Goal: Task Accomplishment & Management: Manage account settings

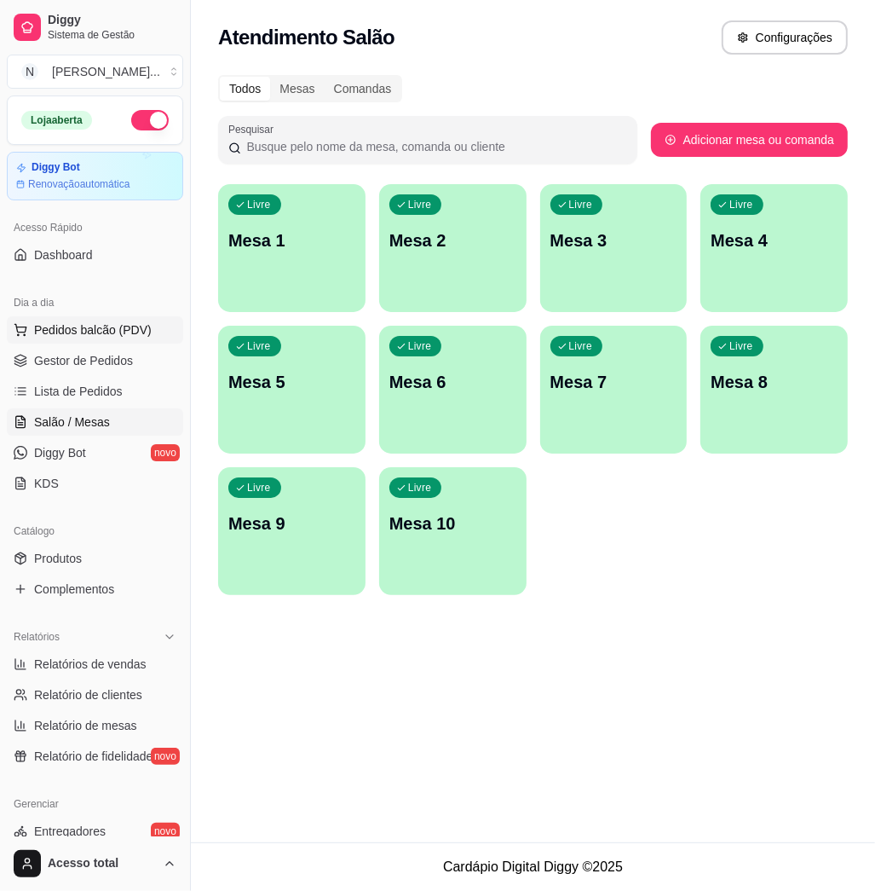
click at [97, 337] on span "Pedidos balcão (PDV)" at bounding box center [93, 329] width 118 height 17
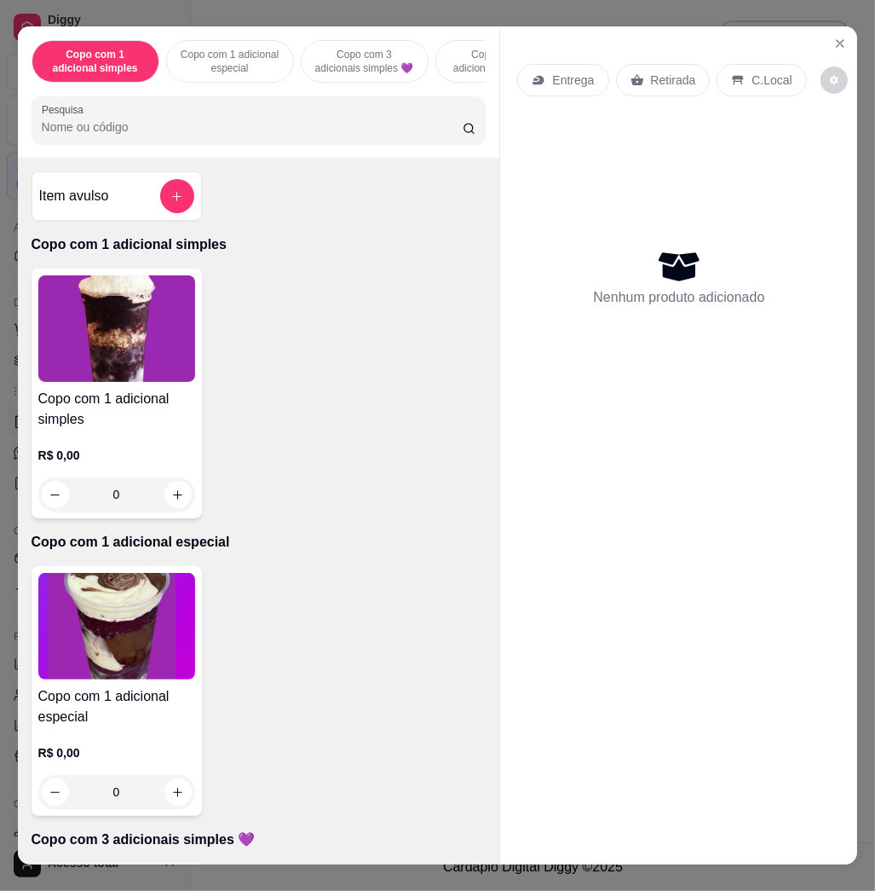
scroll to position [454, 0]
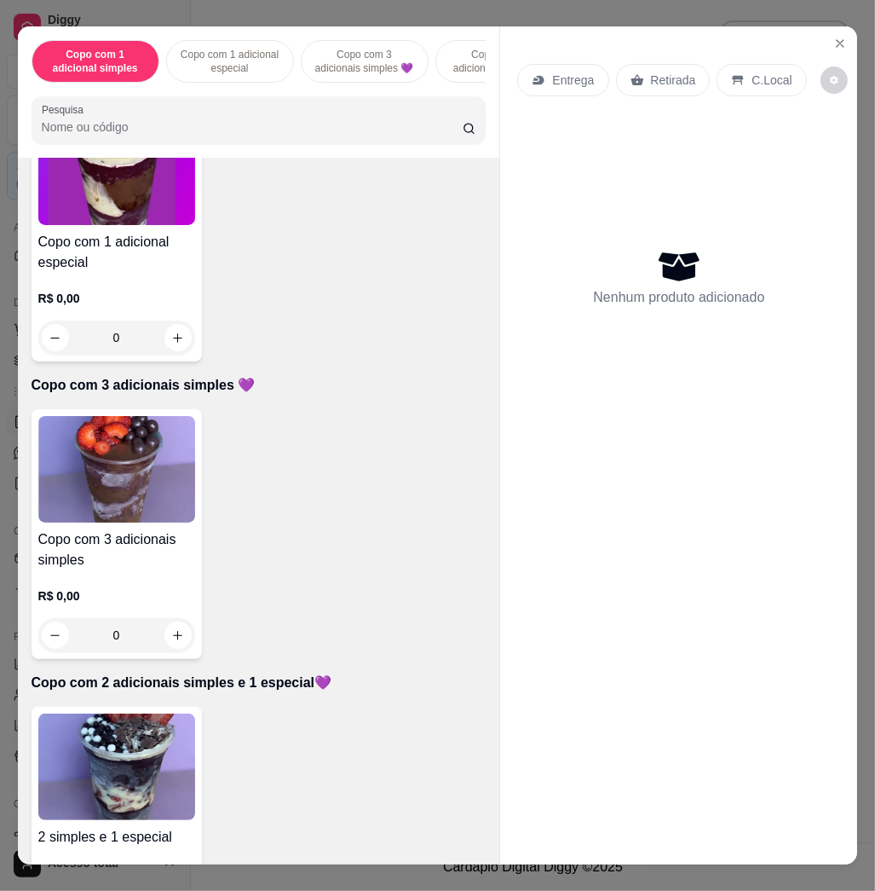
click at [133, 764] on img at bounding box center [116, 766] width 157 height 107
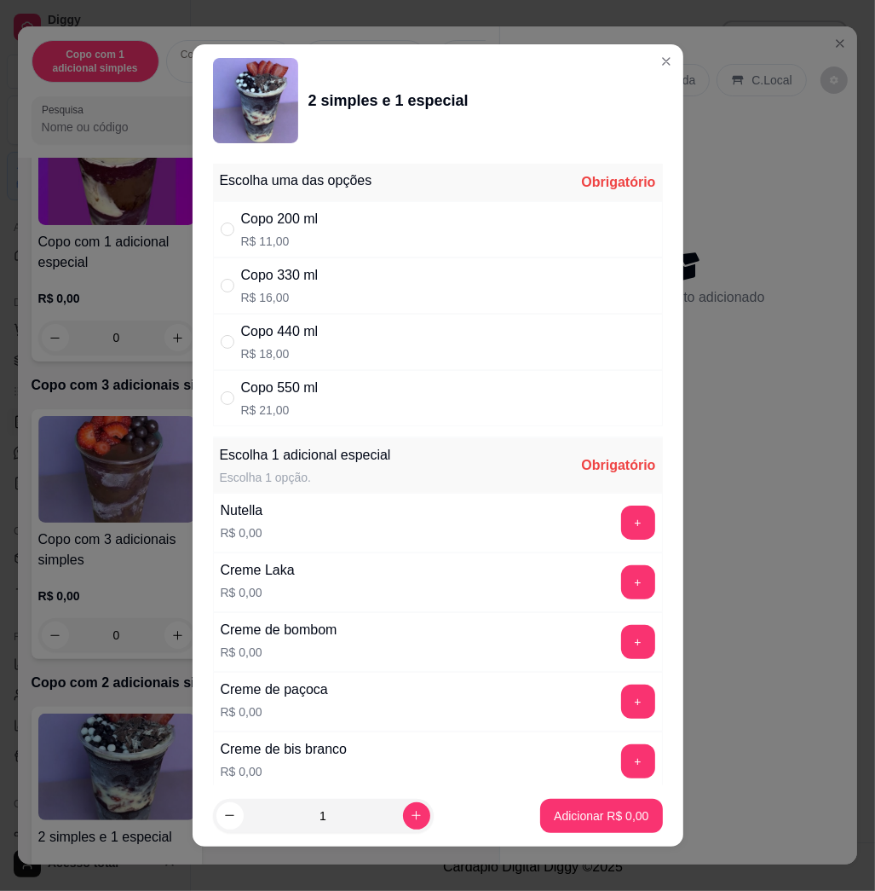
click at [301, 337] on div "Copo 440 ml" at bounding box center [280, 331] width 78 height 20
radio input "true"
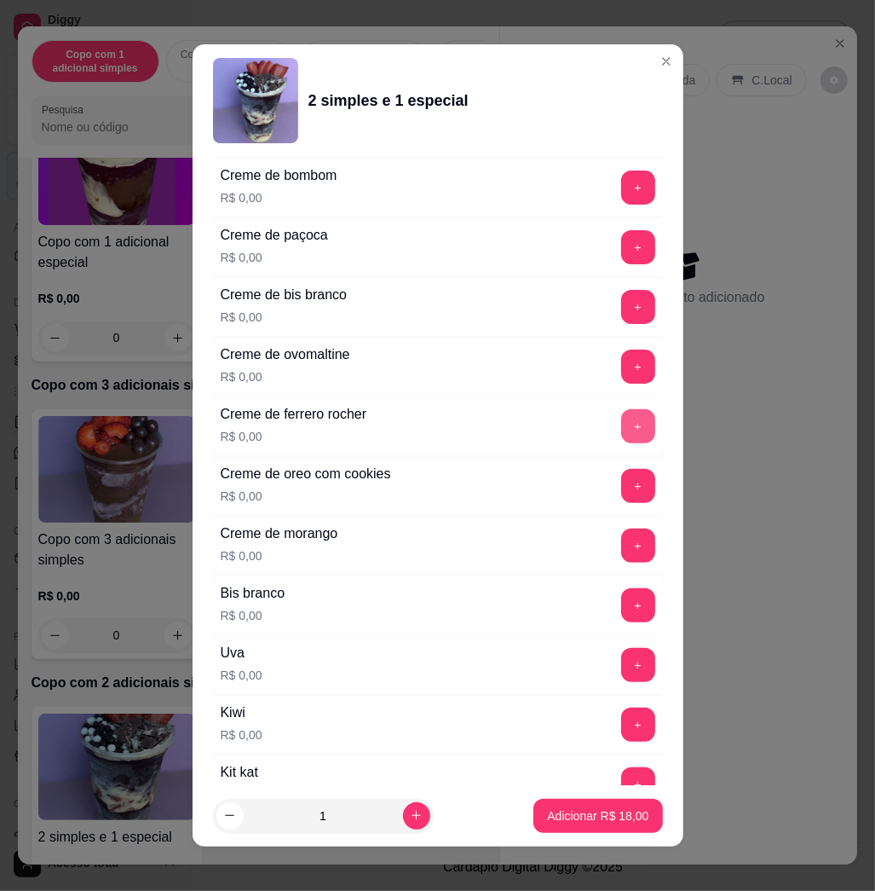
click at [621, 433] on button "+" at bounding box center [638, 426] width 34 height 34
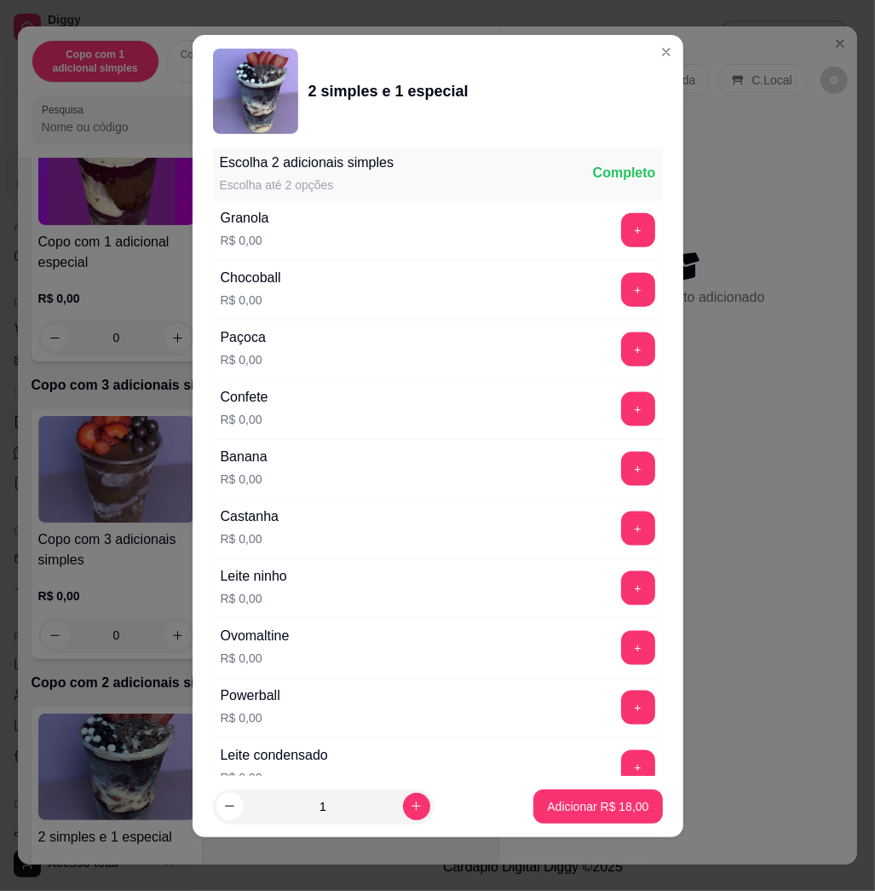
scroll to position [1699, 0]
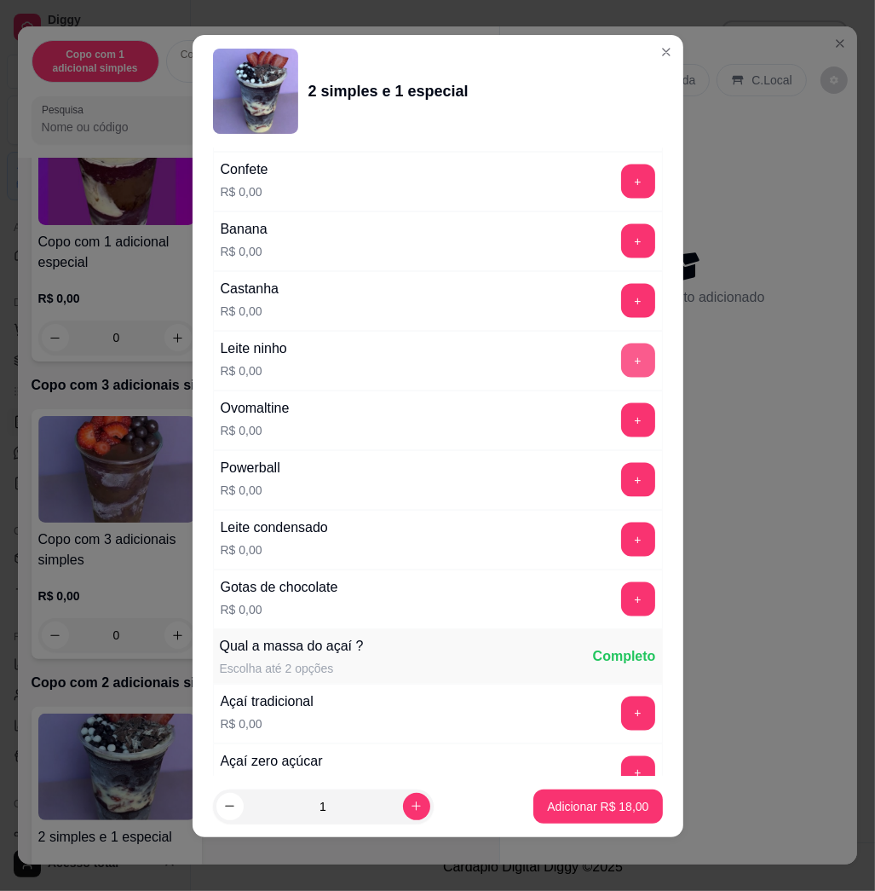
click at [621, 367] on button "+" at bounding box center [638, 361] width 34 height 34
click at [592, 810] on p "Adicionar R$ 18,00" at bounding box center [598, 806] width 99 height 16
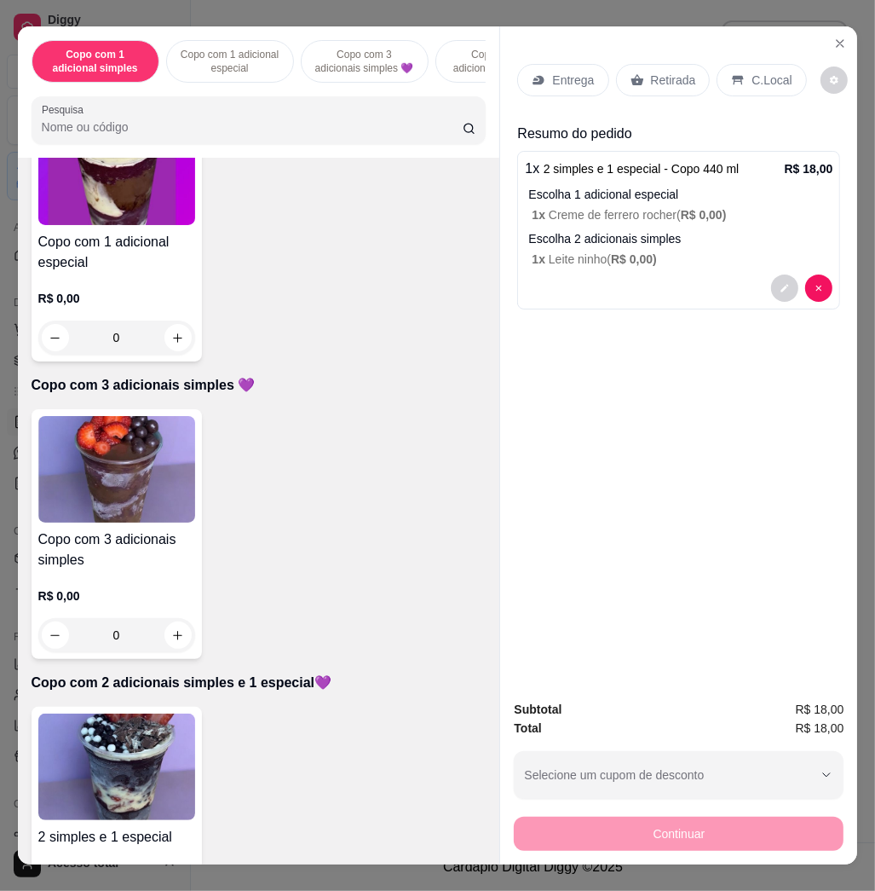
scroll to position [682, 0]
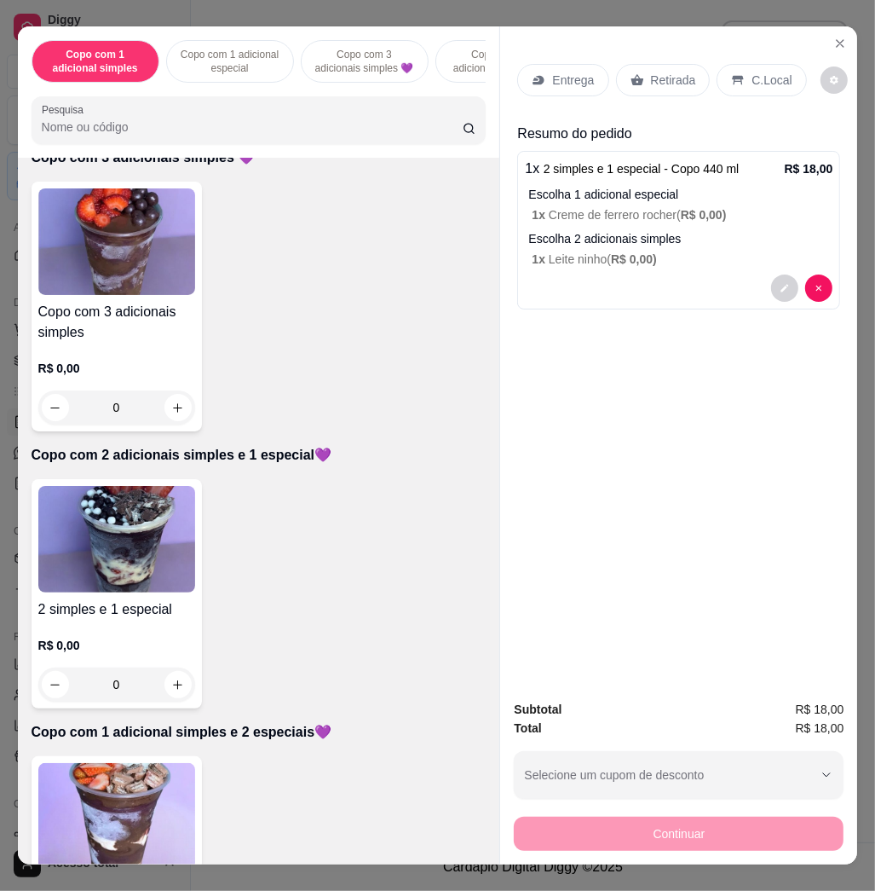
click at [153, 817] on img at bounding box center [116, 816] width 157 height 107
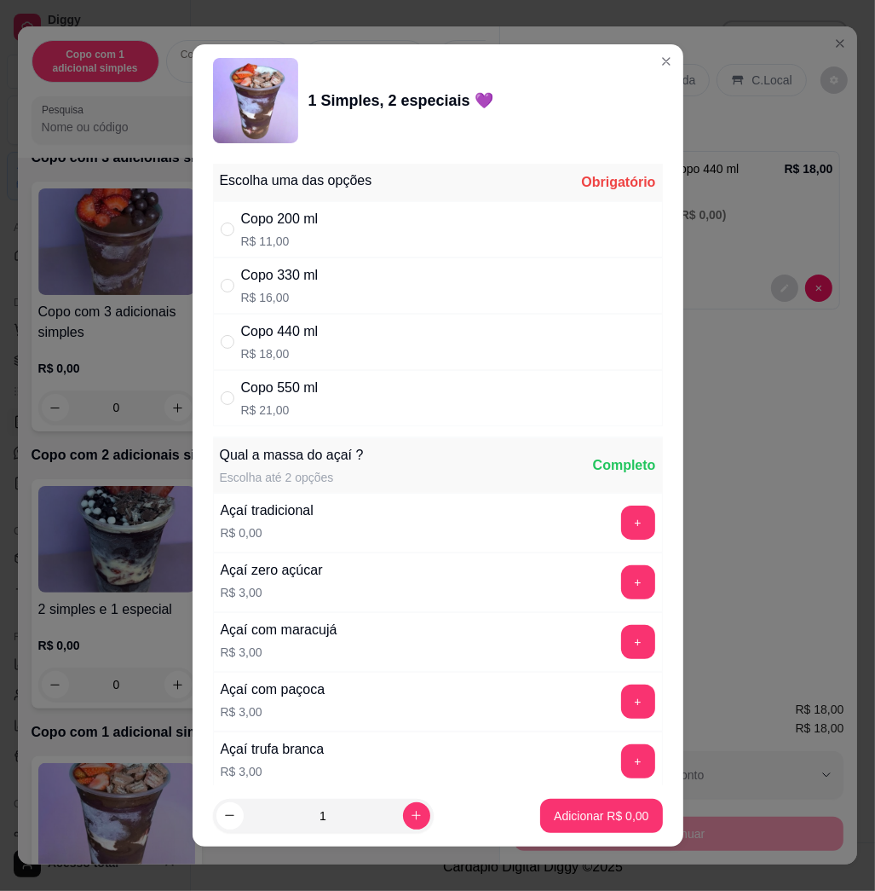
drag, startPoint x: 397, startPoint y: 337, endPoint x: 409, endPoint y: 382, distance: 46.7
click at [397, 336] on div "Copo 440 ml R$ 18,00" at bounding box center [438, 342] width 450 height 56
radio input "true"
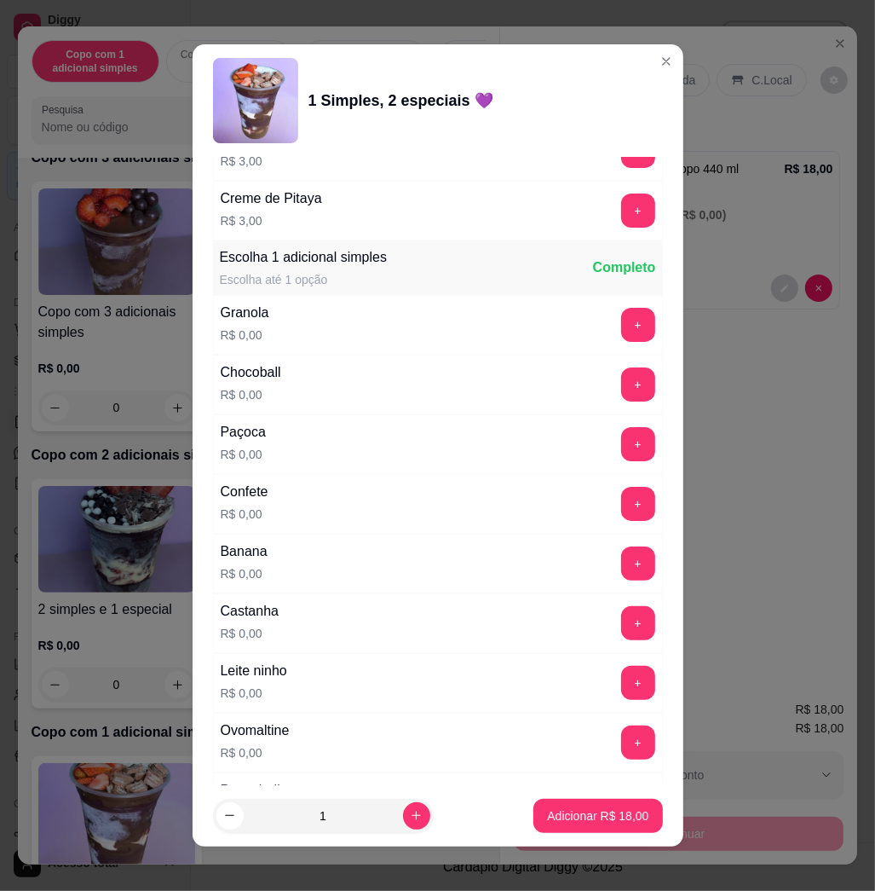
scroll to position [1136, 0]
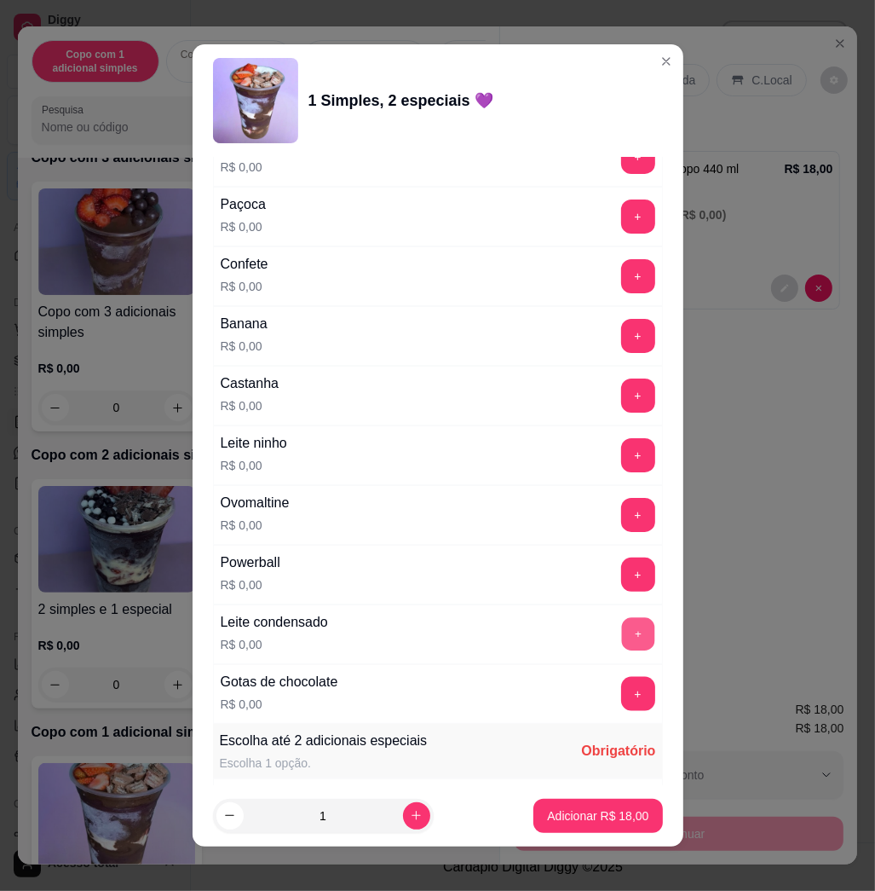
click at [621, 643] on button "+" at bounding box center [637, 634] width 33 height 33
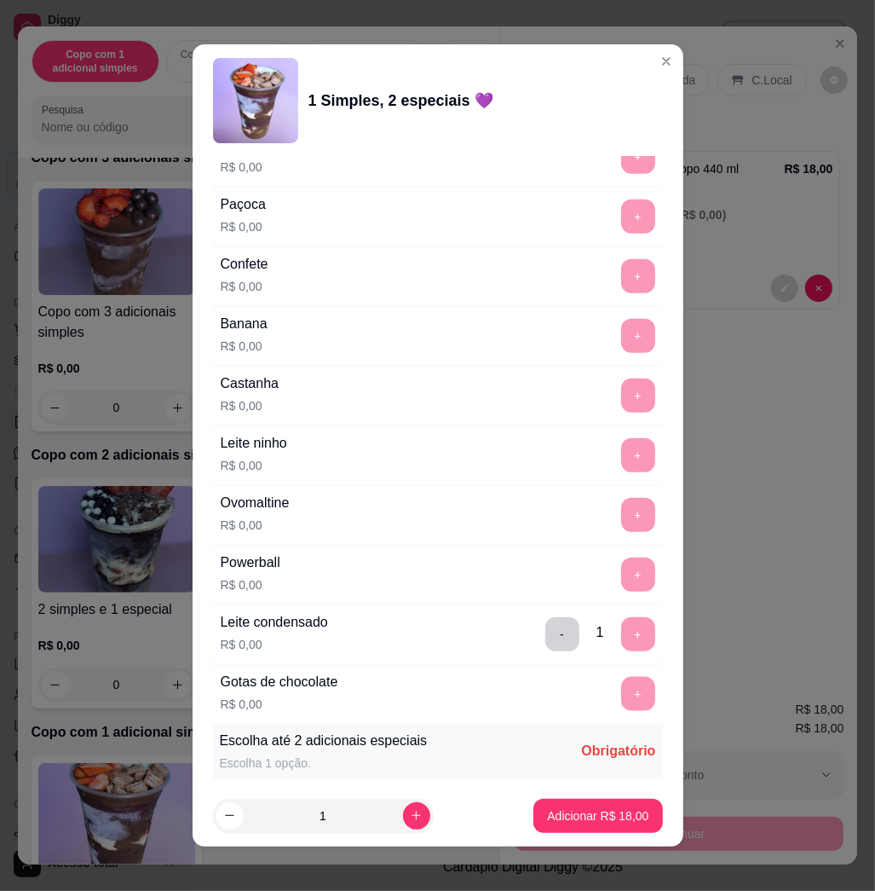
scroll to position [1364, 0]
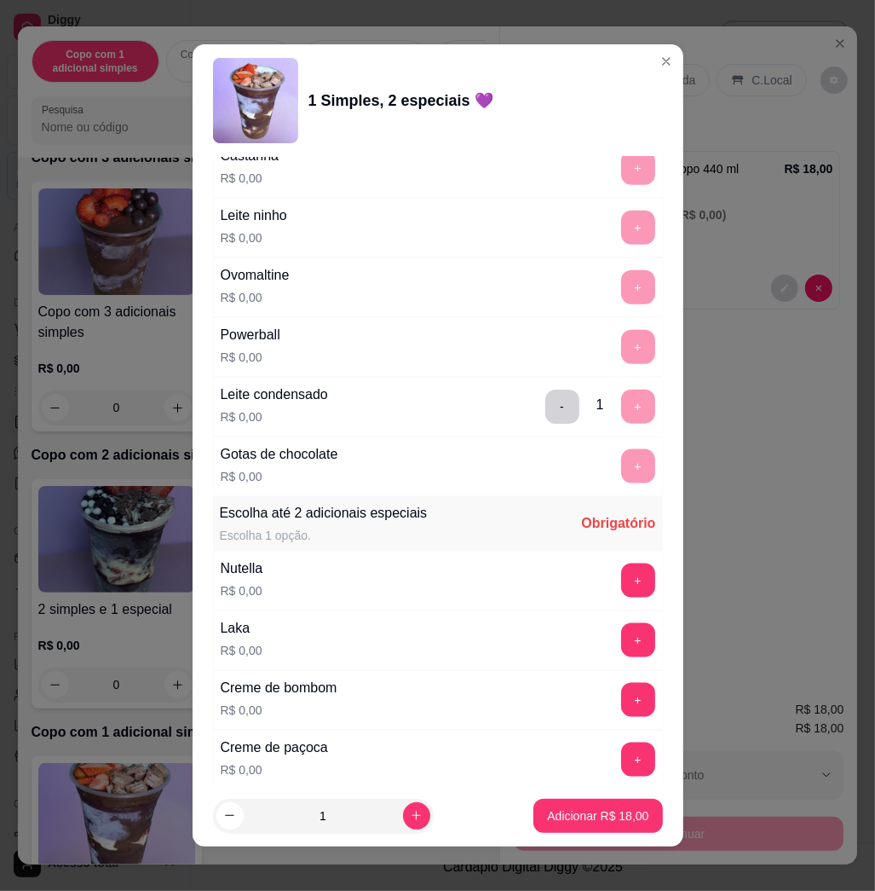
click at [615, 584] on div "+" at bounding box center [639, 580] width 48 height 34
click at [621, 594] on button "+" at bounding box center [637, 580] width 33 height 33
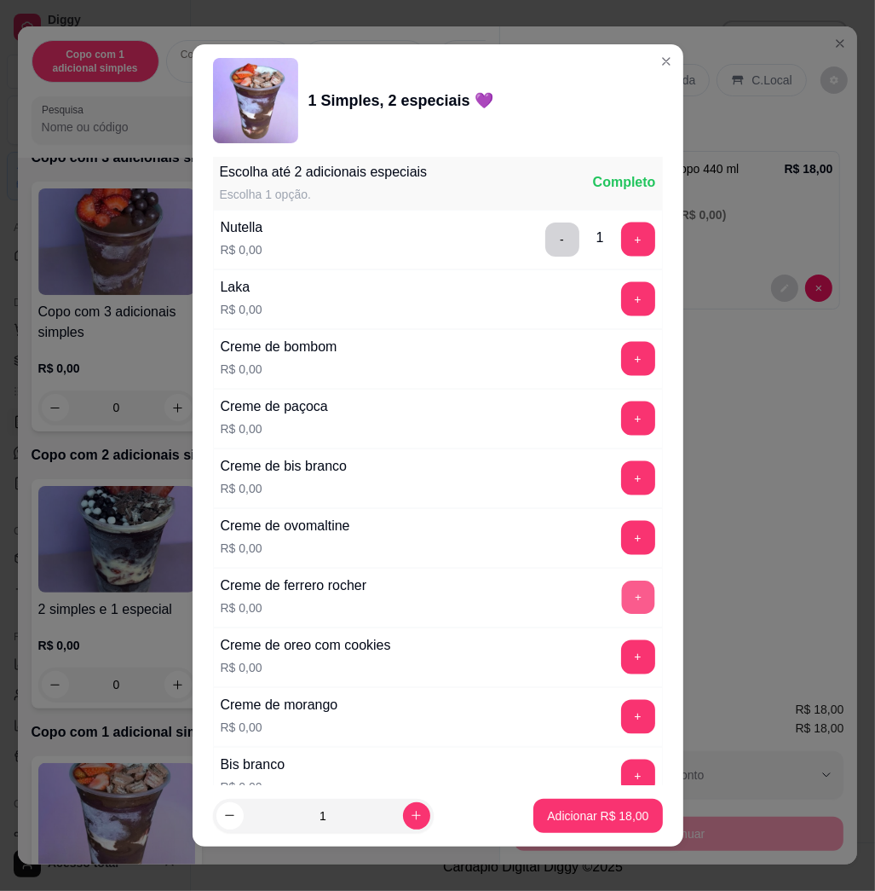
click at [621, 608] on button "+" at bounding box center [637, 597] width 33 height 33
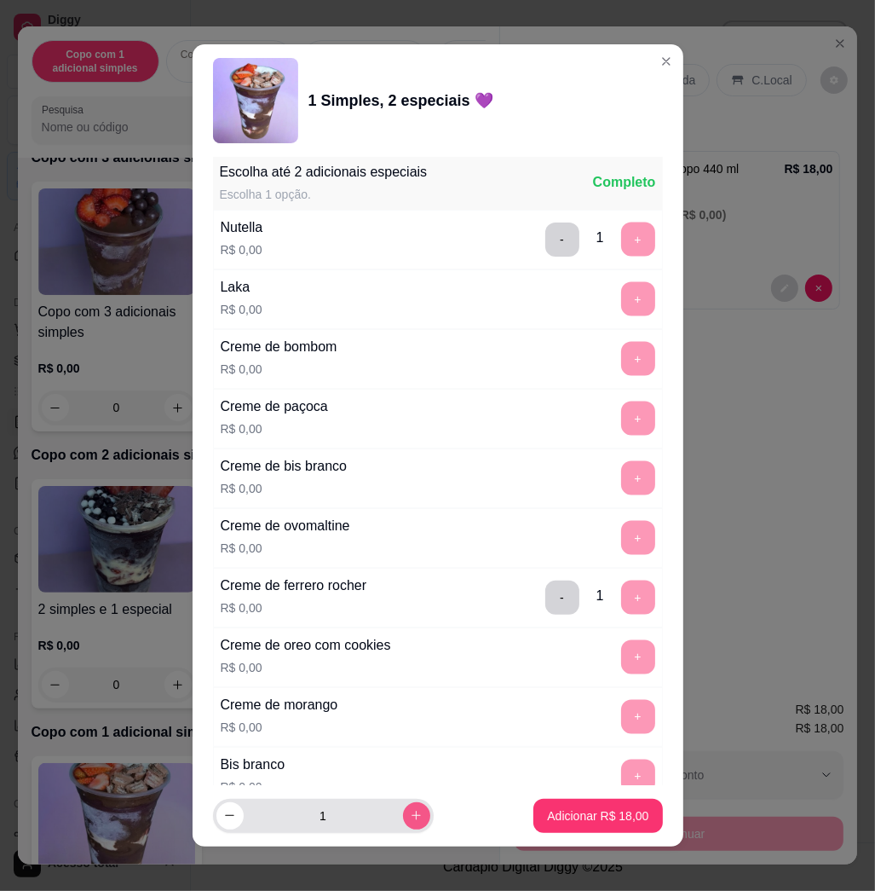
click at [410, 811] on icon "increase-product-quantity" at bounding box center [416, 815] width 13 height 13
type input "2"
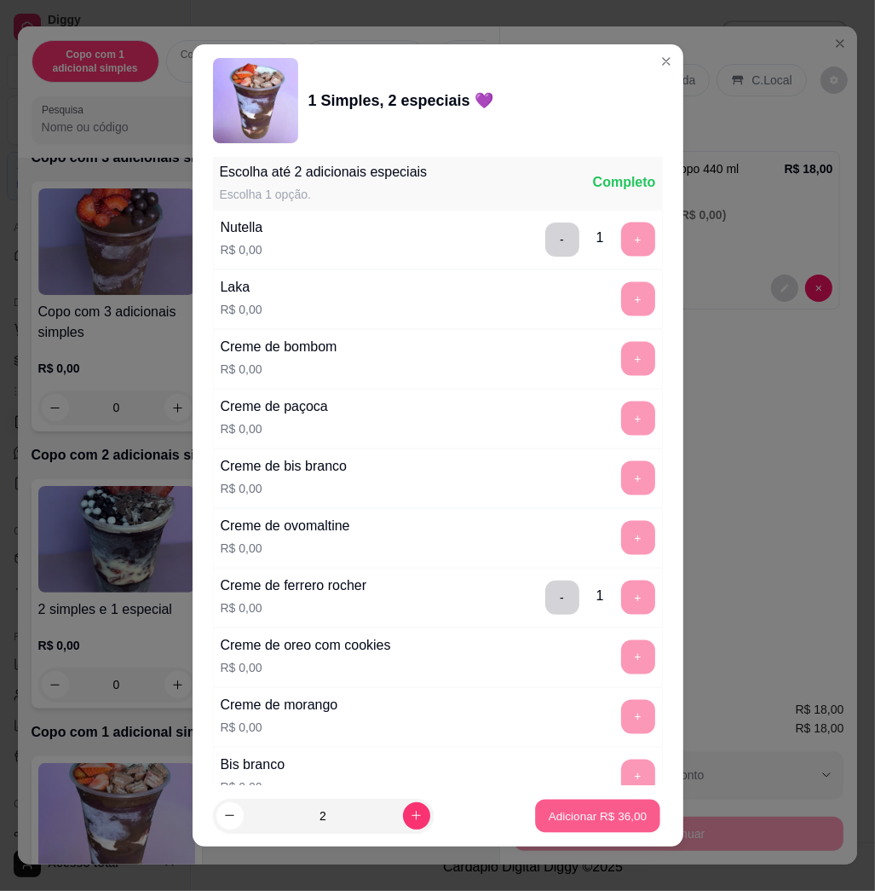
click at [536, 826] on button "Adicionar R$ 36,00" at bounding box center [598, 815] width 125 height 33
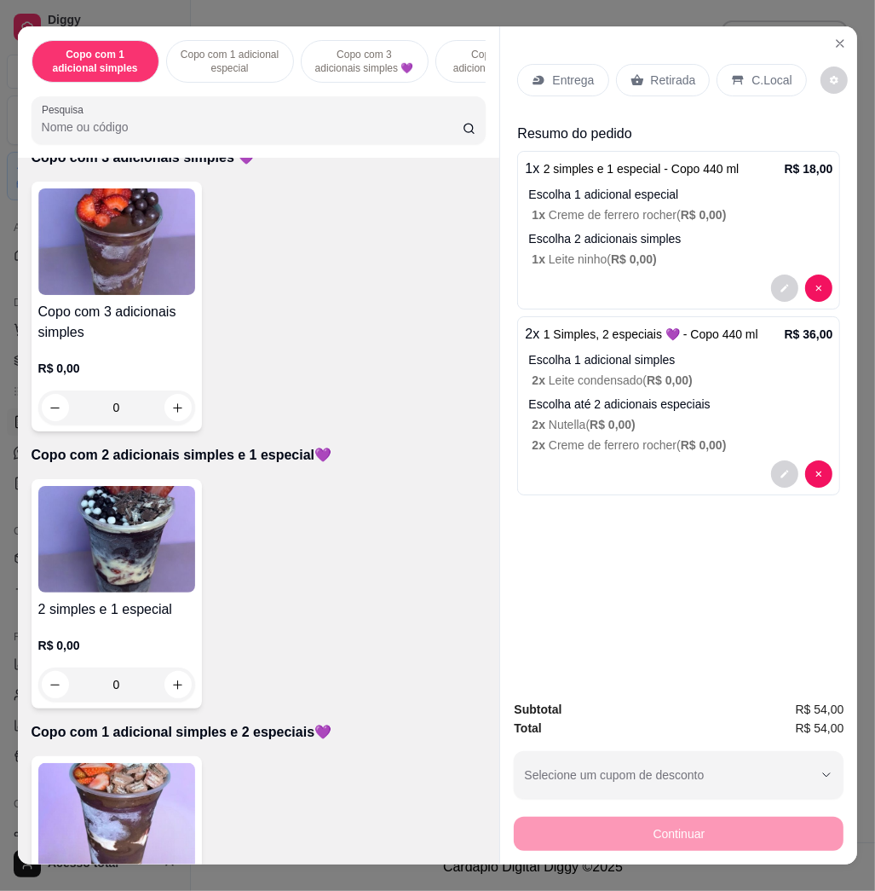
click at [561, 72] on p "Entrega" at bounding box center [573, 80] width 42 height 17
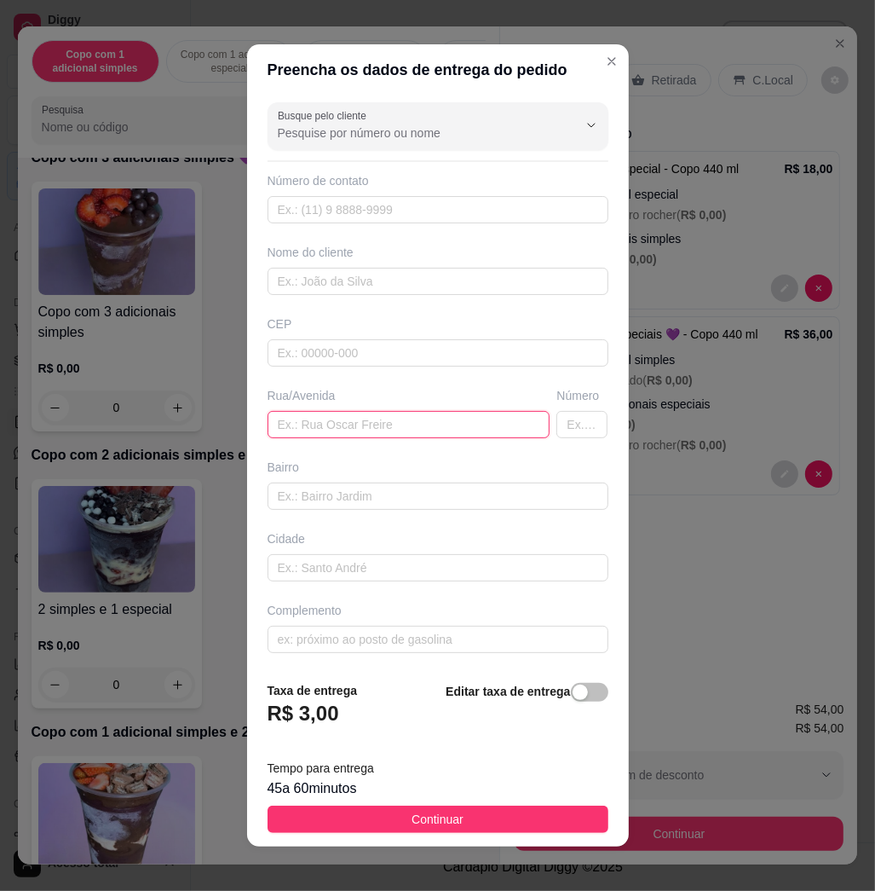
click at [382, 428] on input "text" at bounding box center [409, 424] width 283 height 27
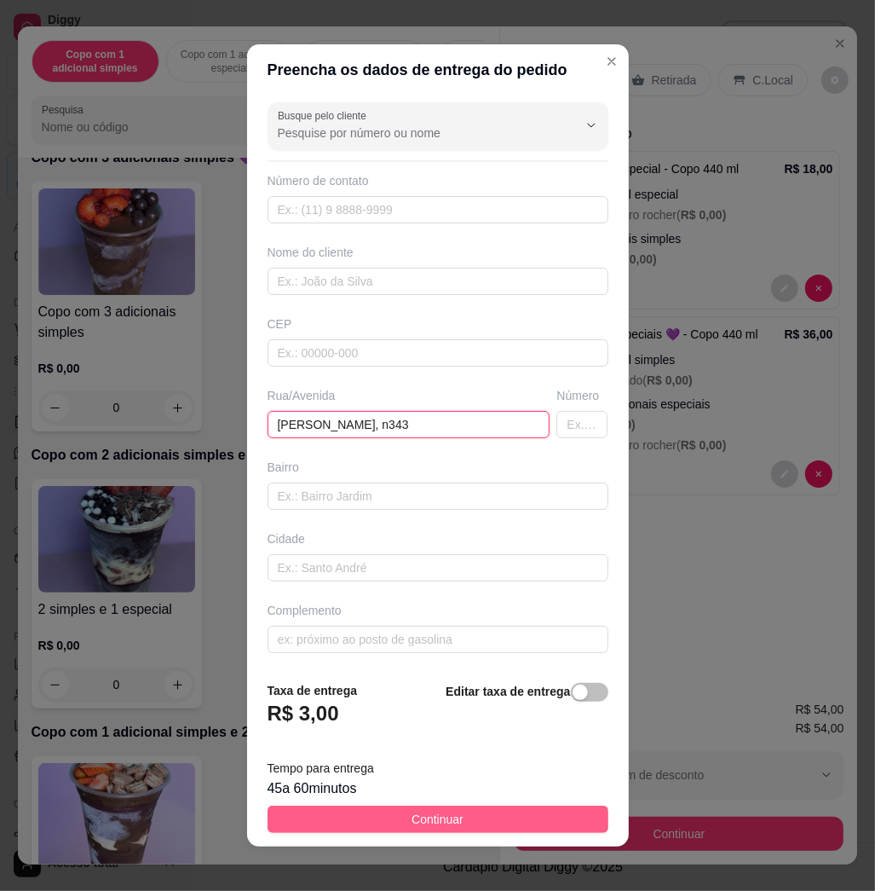
type input "[PERSON_NAME], n343"
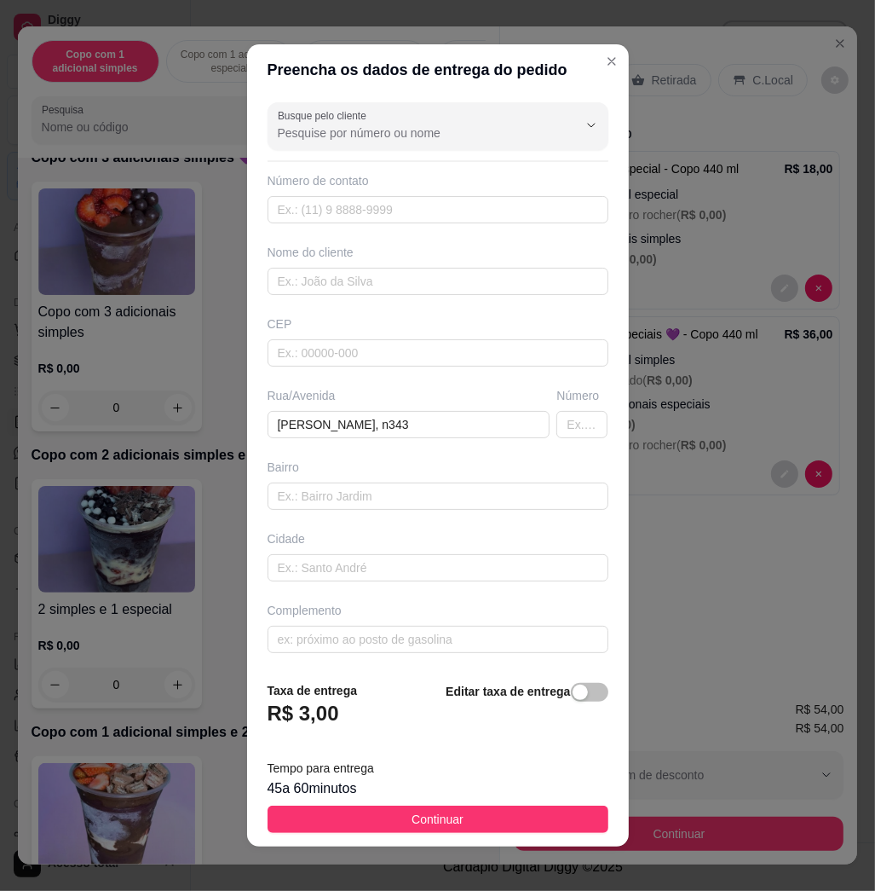
click at [462, 811] on button "Continuar" at bounding box center [438, 819] width 341 height 27
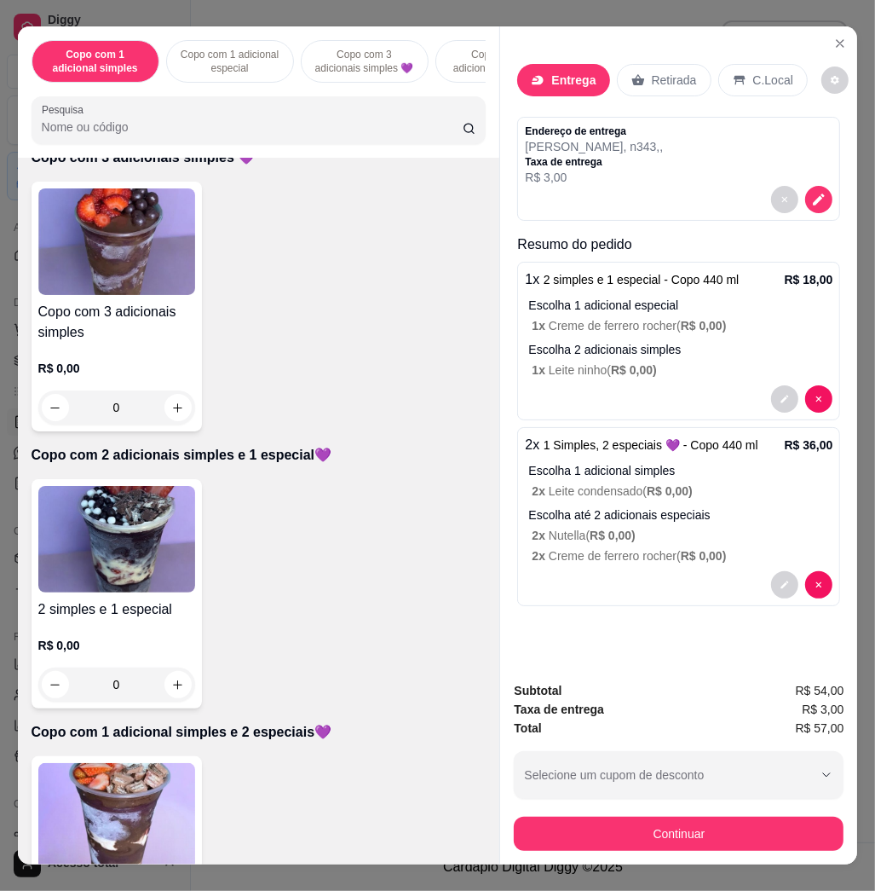
click at [786, 205] on div "Endereço de entrega [PERSON_NAME], n343 , , Taxa de entrega R$ 3,00" at bounding box center [678, 169] width 323 height 104
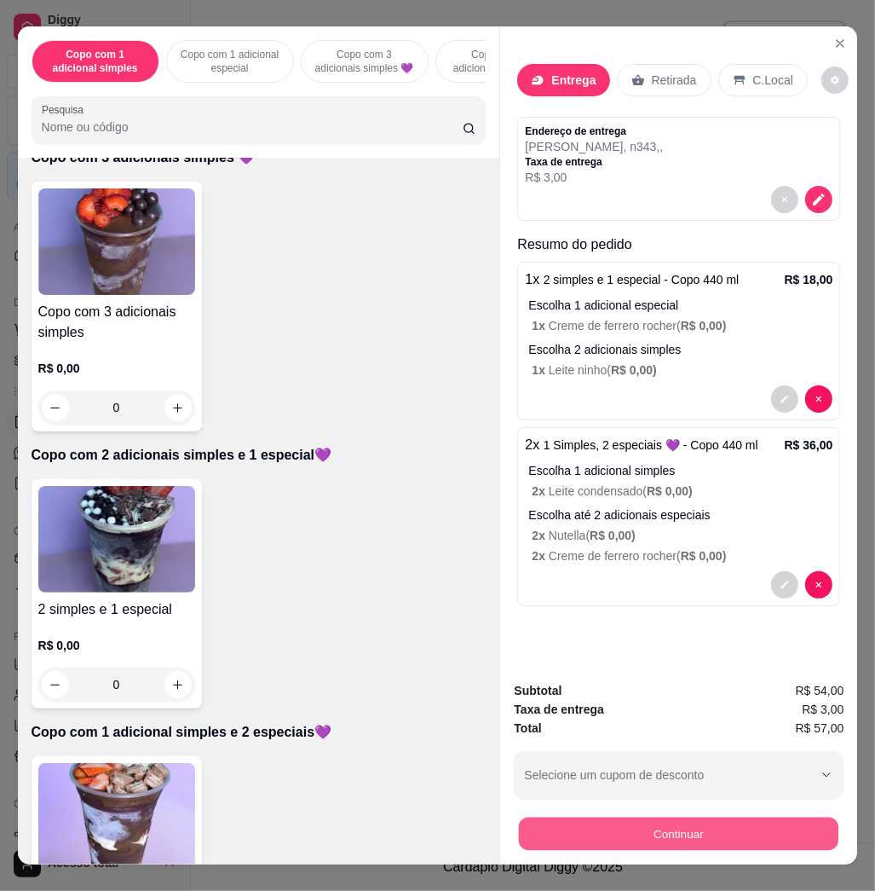
click at [756, 817] on button "Continuar" at bounding box center [679, 833] width 320 height 33
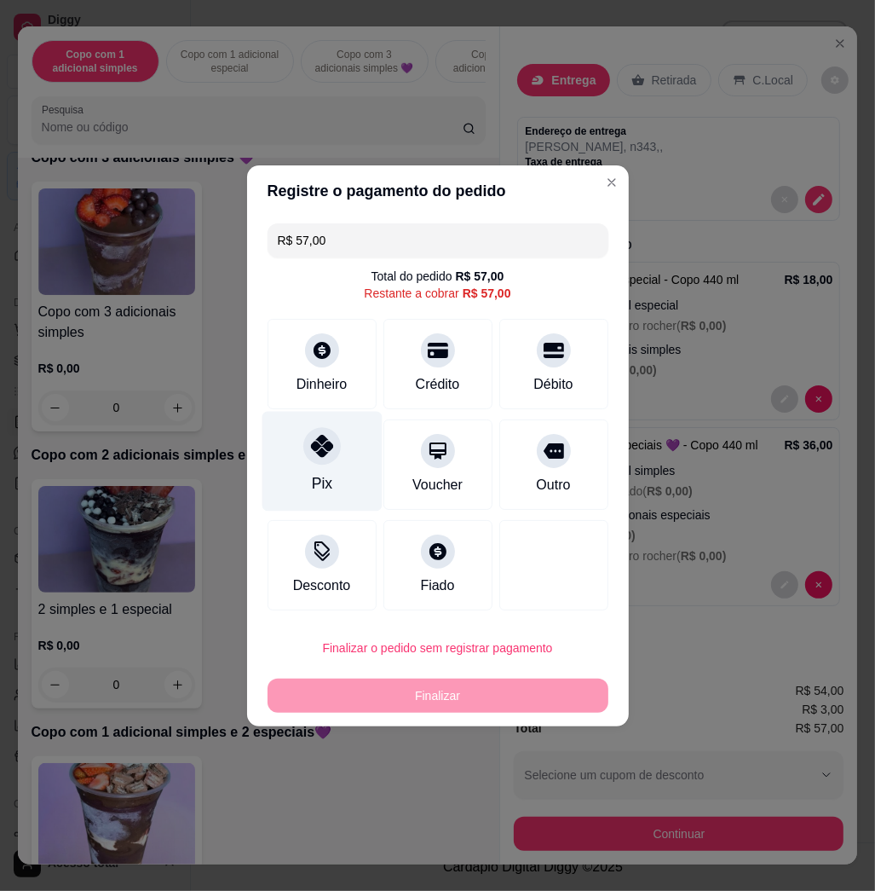
click at [341, 459] on div "Pix" at bounding box center [322, 461] width 120 height 100
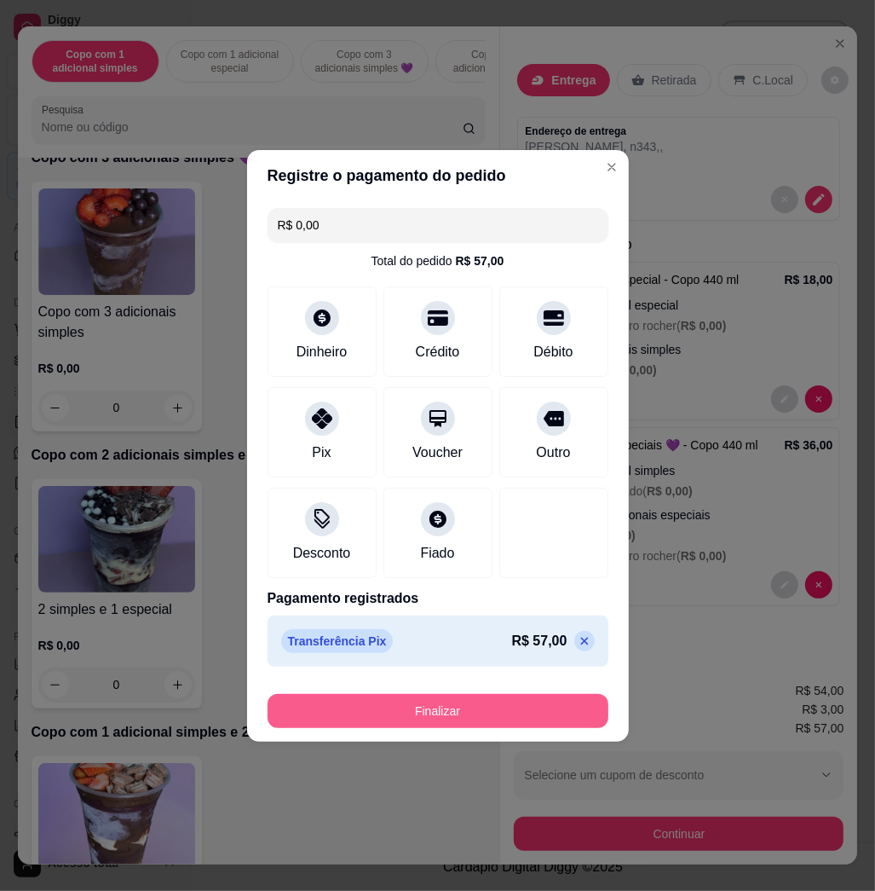
click at [429, 707] on button "Finalizar" at bounding box center [438, 711] width 341 height 34
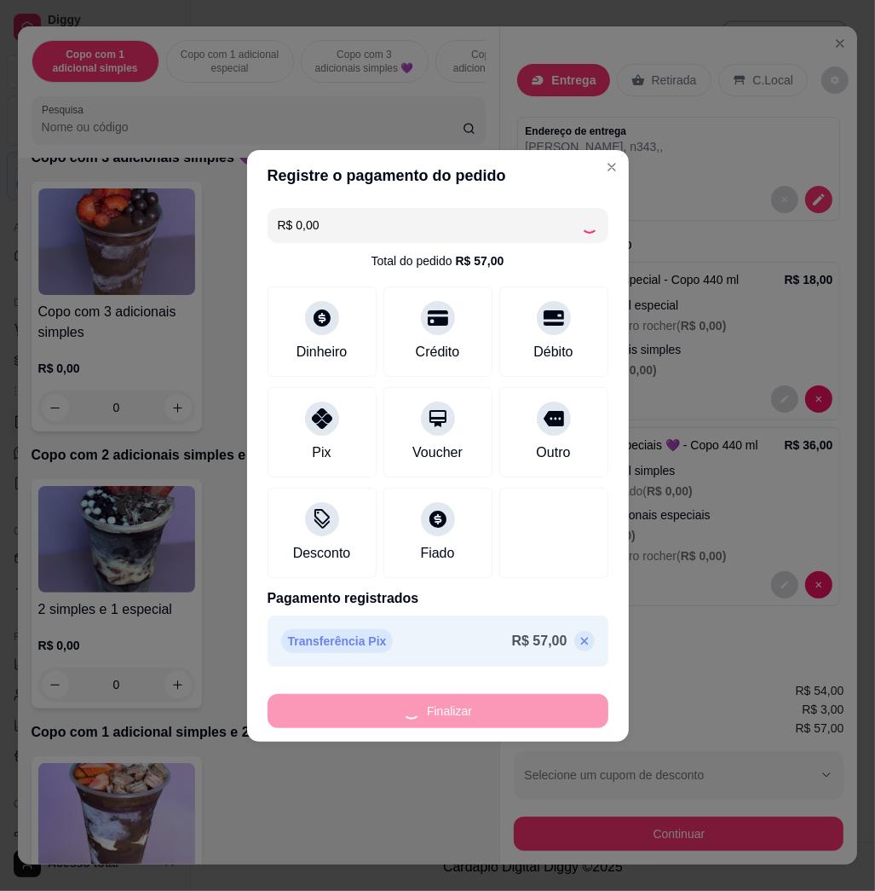
type input "-R$ 57,00"
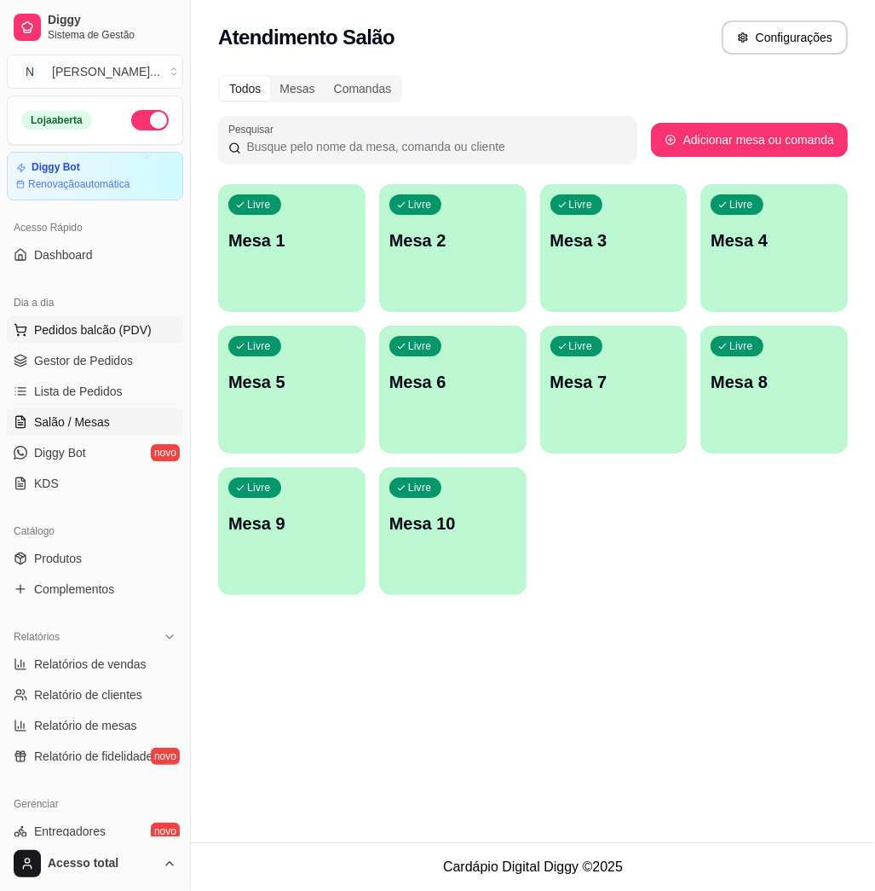
click at [156, 326] on button "Pedidos balcão (PDV)" at bounding box center [95, 329] width 176 height 27
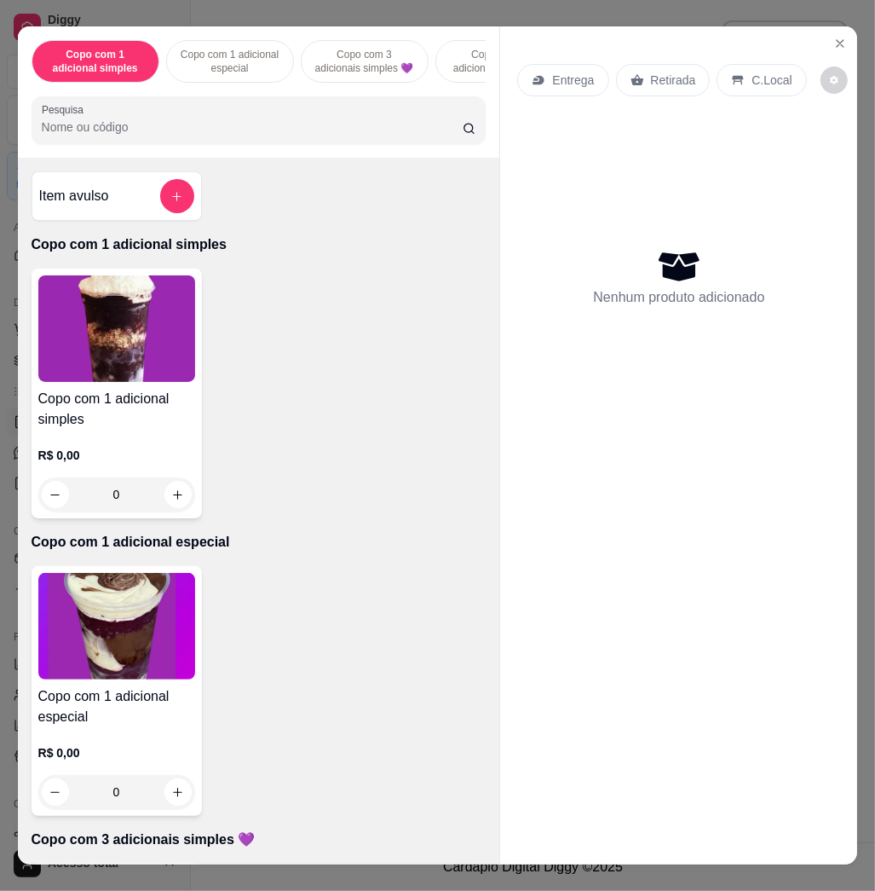
click at [586, 461] on div "Entrega Retirada C.Local Nenhum produto adicionado" at bounding box center [678, 431] width 357 height 810
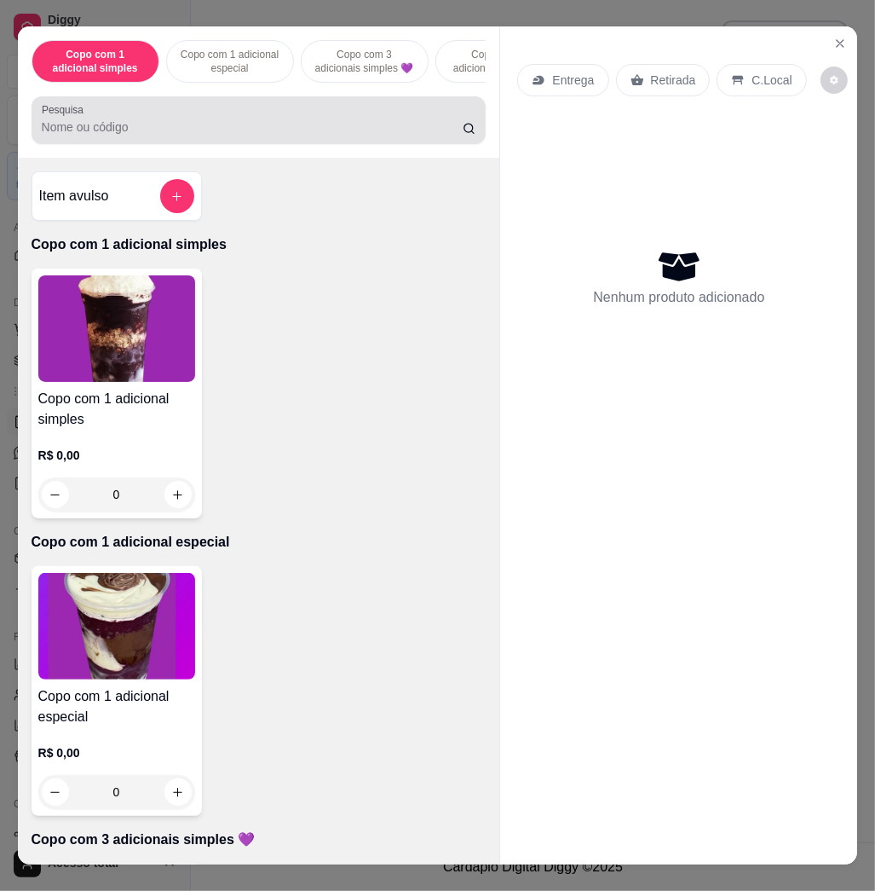
click at [297, 121] on div at bounding box center [259, 120] width 435 height 34
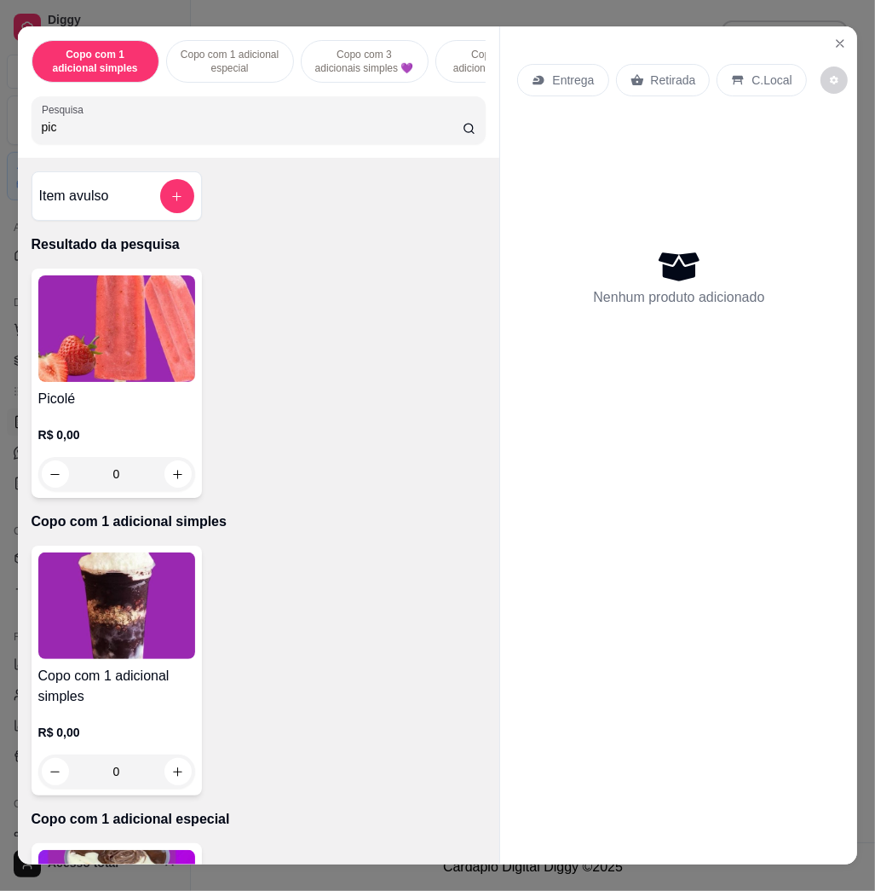
type input "pic"
click at [158, 295] on img at bounding box center [116, 328] width 157 height 107
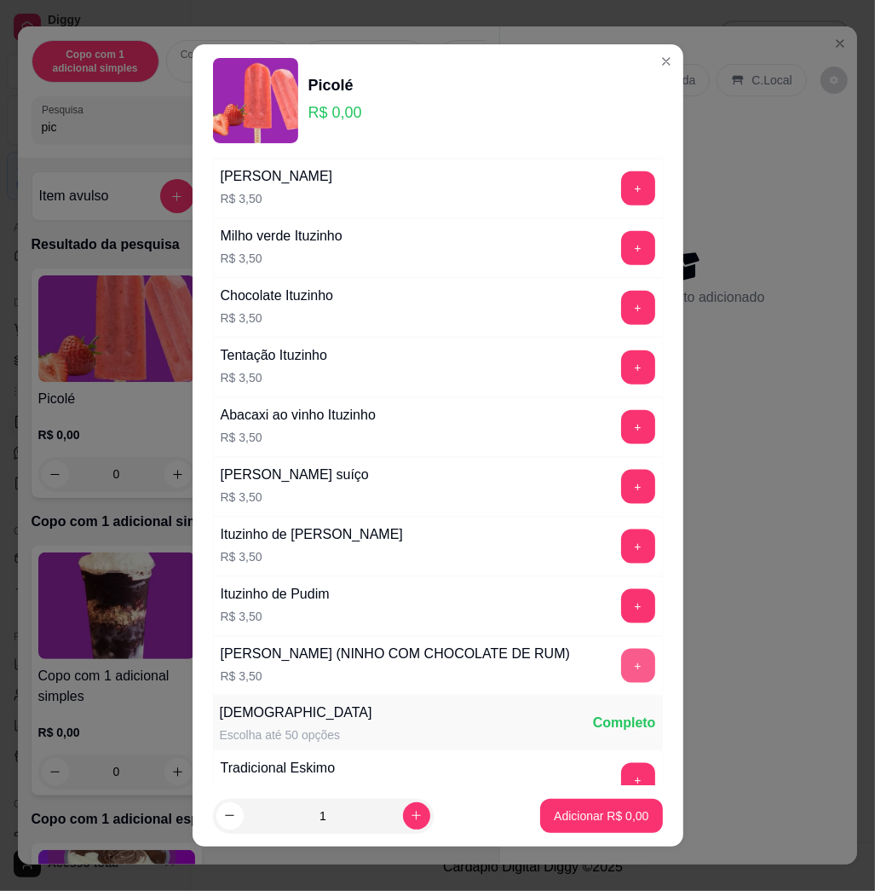
scroll to position [1591, 0]
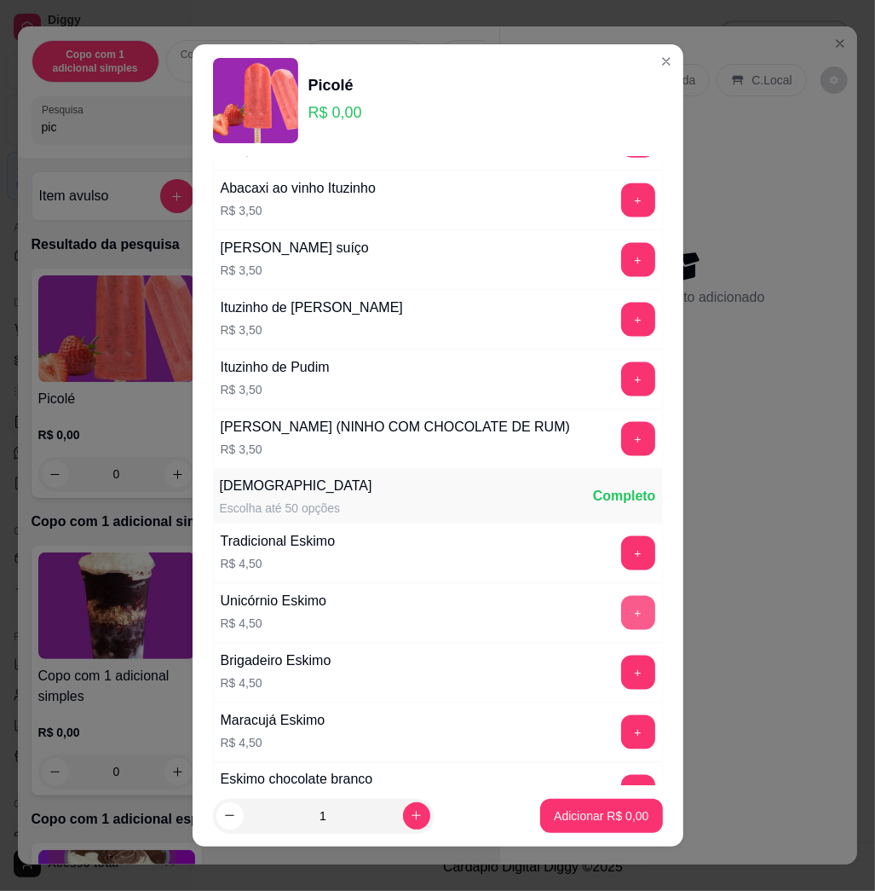
click at [621, 630] on button "+" at bounding box center [638, 613] width 34 height 34
click at [589, 812] on p "Adicionar R$ 4,50" at bounding box center [602, 815] width 92 height 16
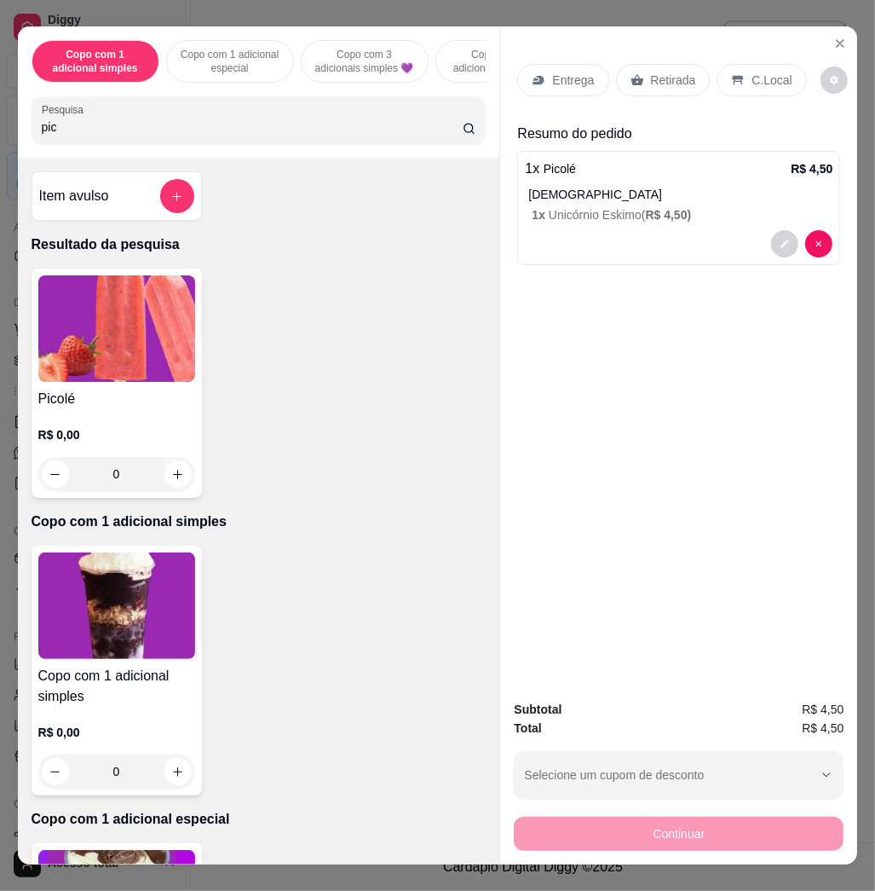
click at [773, 84] on div "C.Local" at bounding box center [762, 80] width 90 height 32
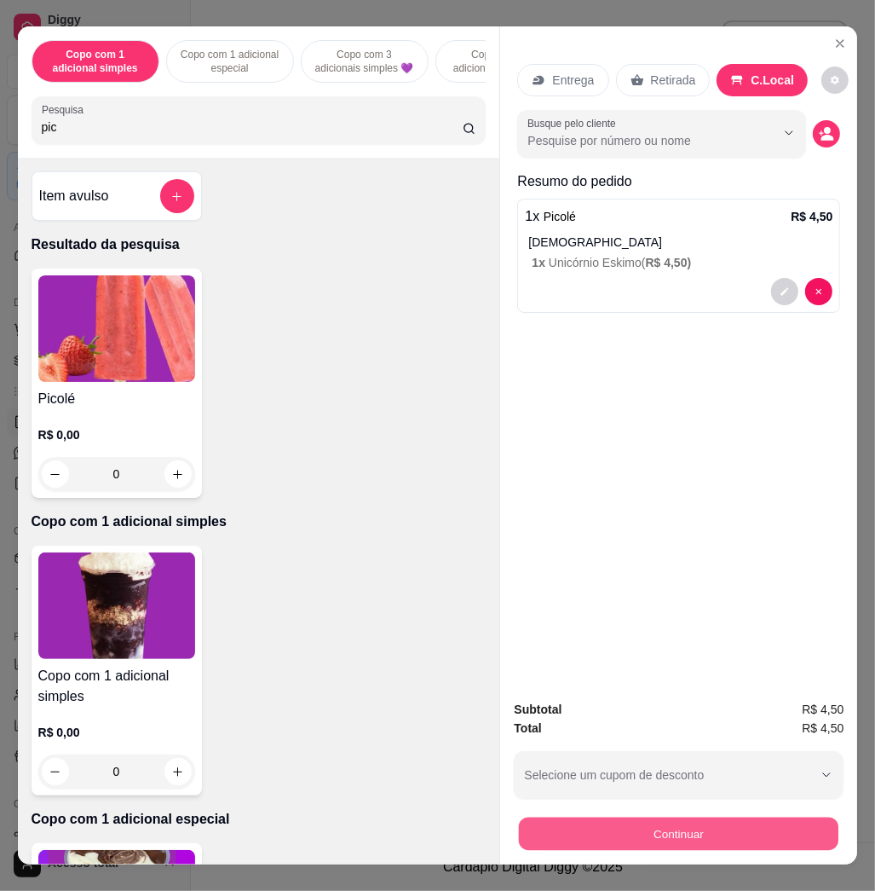
click at [758, 831] on button "Continuar" at bounding box center [679, 833] width 320 height 33
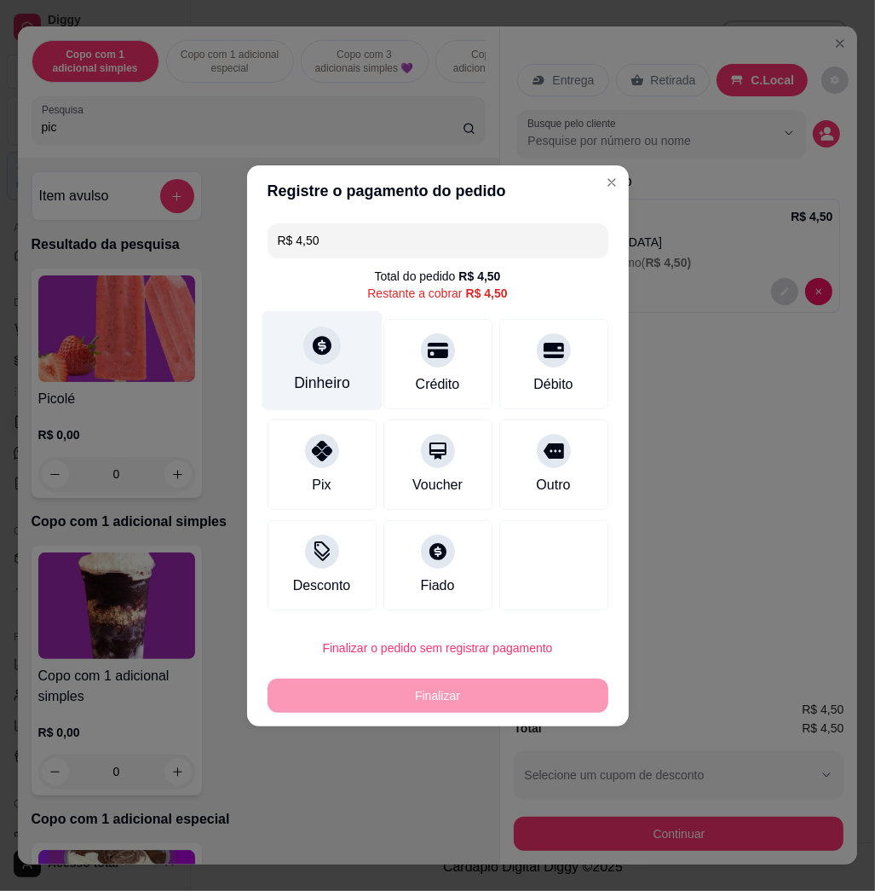
click at [319, 365] on div "Dinheiro" at bounding box center [322, 360] width 120 height 100
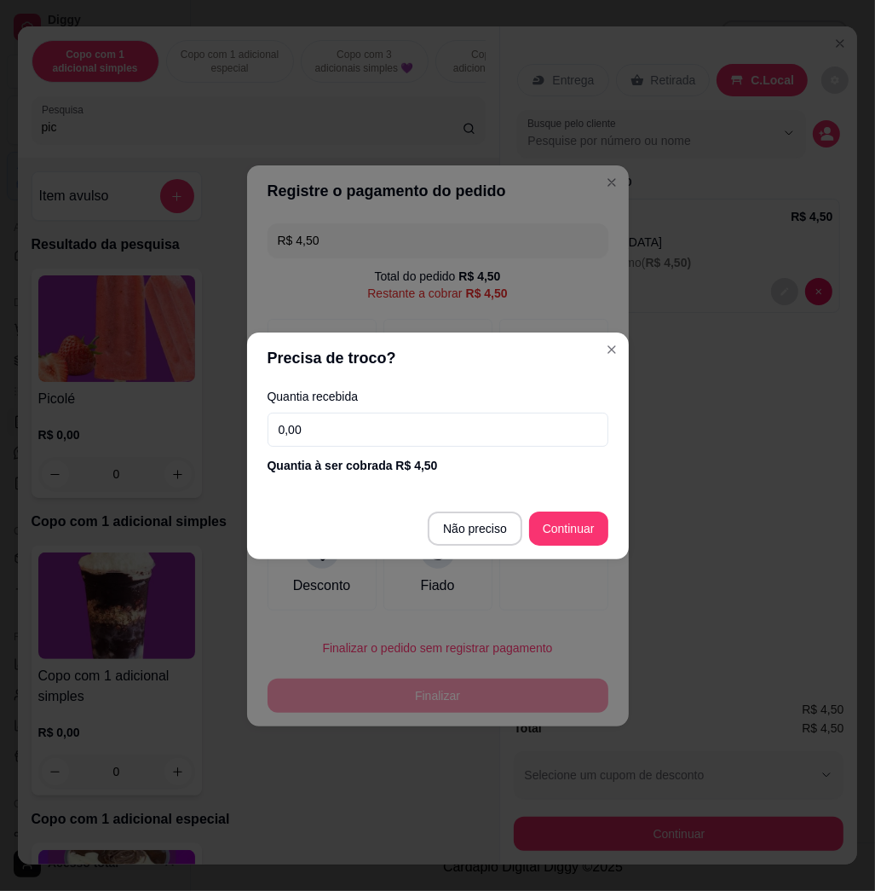
click at [393, 438] on input "0,00" at bounding box center [438, 430] width 341 height 34
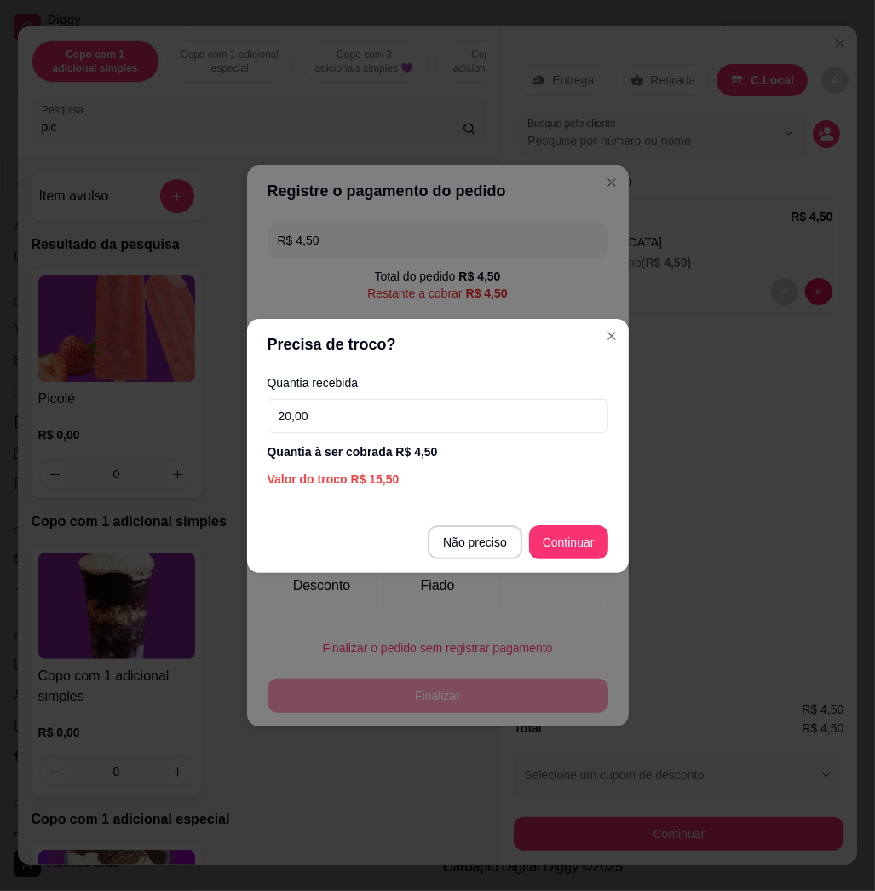
type input "20,00"
click at [603, 350] on header "Precisa de troco?" at bounding box center [438, 344] width 382 height 51
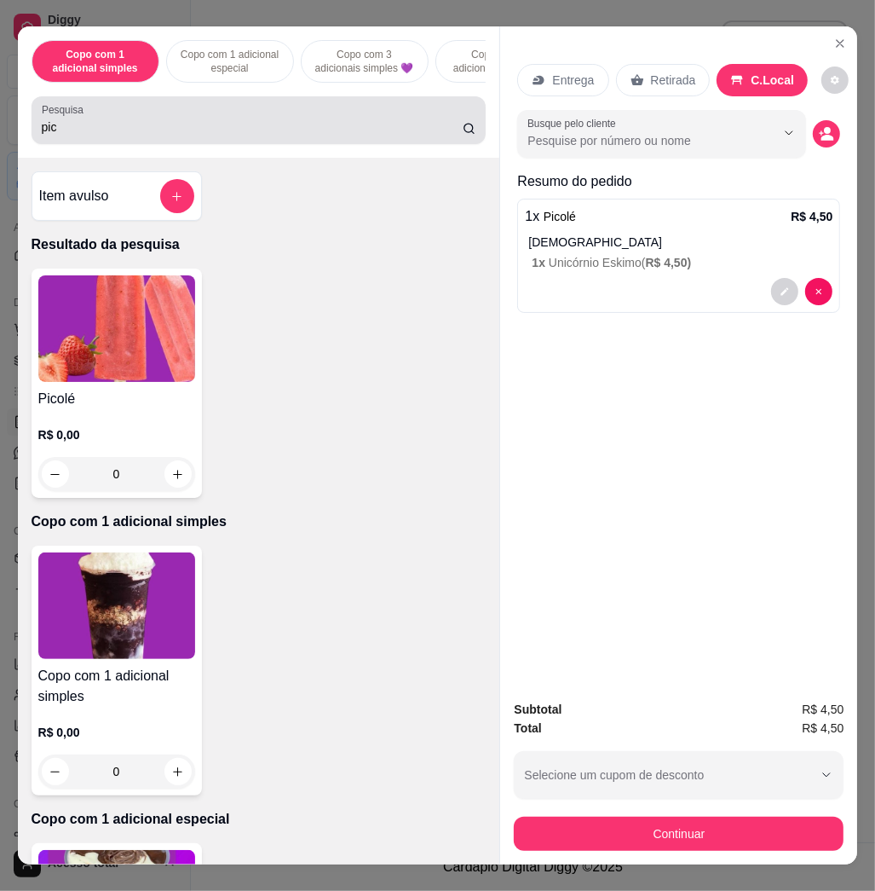
click at [323, 136] on input "pic" at bounding box center [252, 126] width 421 height 17
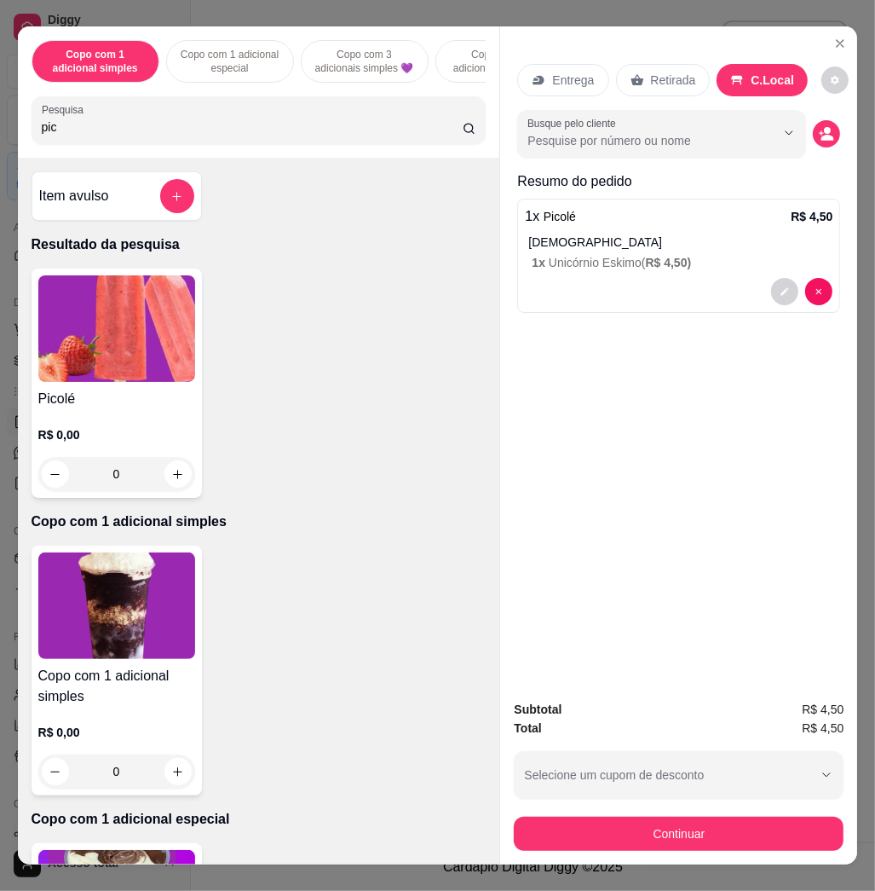
click at [446, 133] on input "pic" at bounding box center [252, 126] width 421 height 17
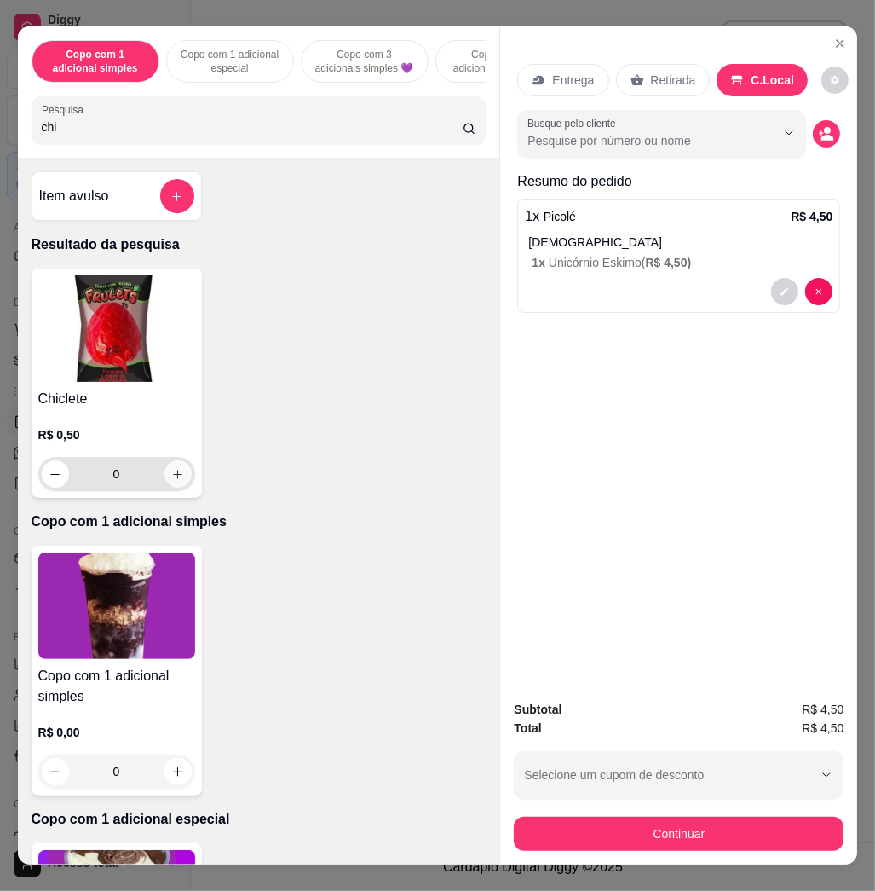
type input "chi"
click at [177, 488] on button "increase-product-quantity" at bounding box center [178, 473] width 27 height 27
type input "1"
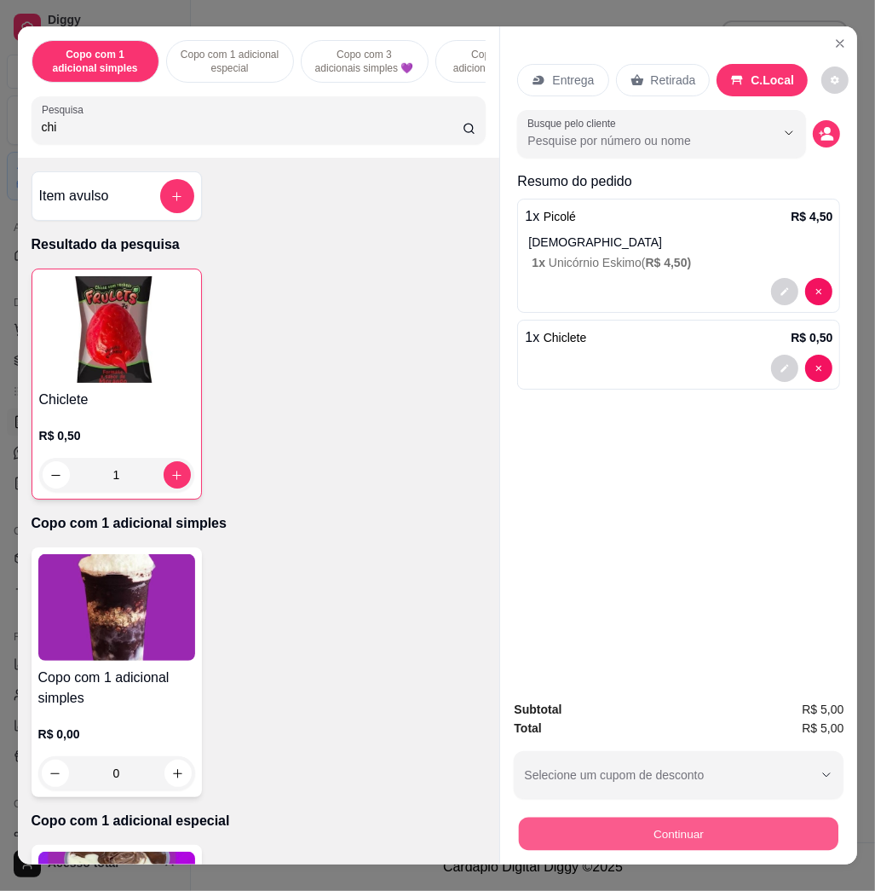
click at [738, 819] on button "Continuar" at bounding box center [679, 833] width 320 height 33
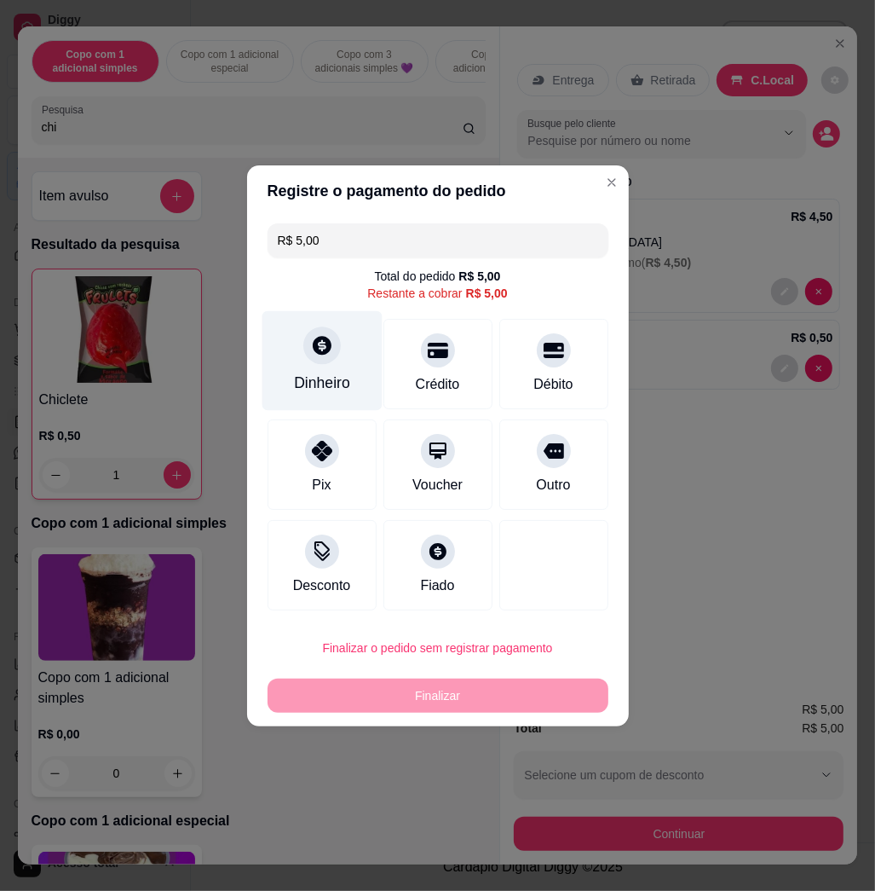
click at [332, 362] on div "Dinheiro" at bounding box center [322, 360] width 120 height 100
click at [397, 451] on div "Quantia recebida 0,00 Quantia à ser cobrada R$ 5,00" at bounding box center [437, 431] width 382 height 97
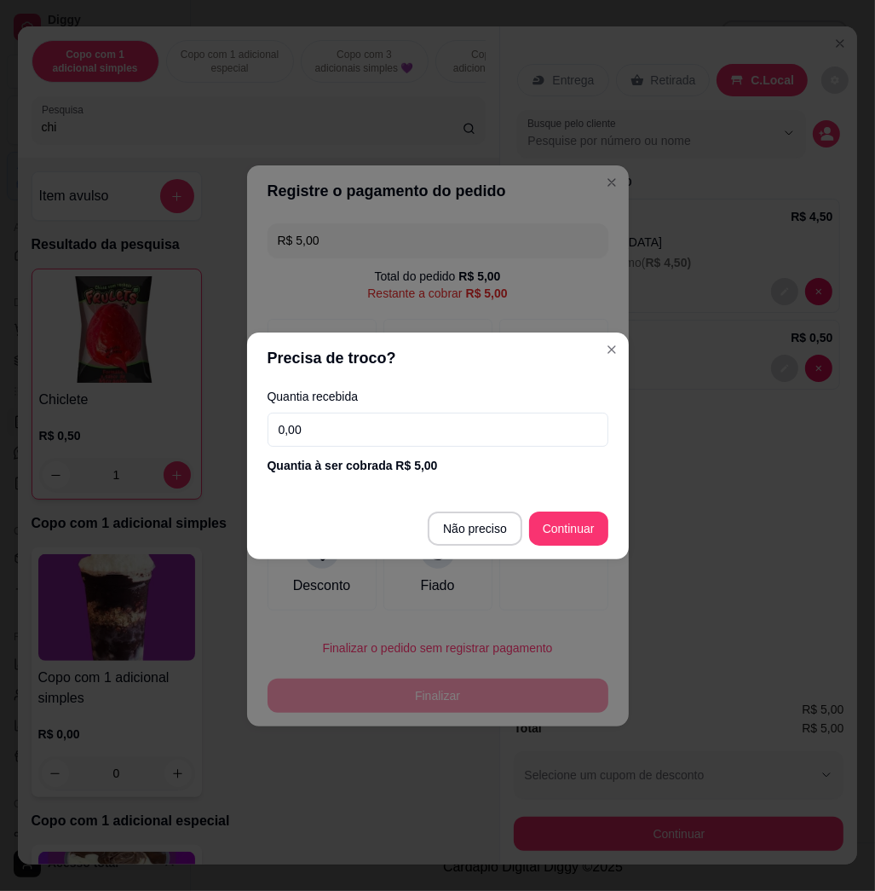
click at [399, 429] on input "0,00" at bounding box center [438, 430] width 341 height 34
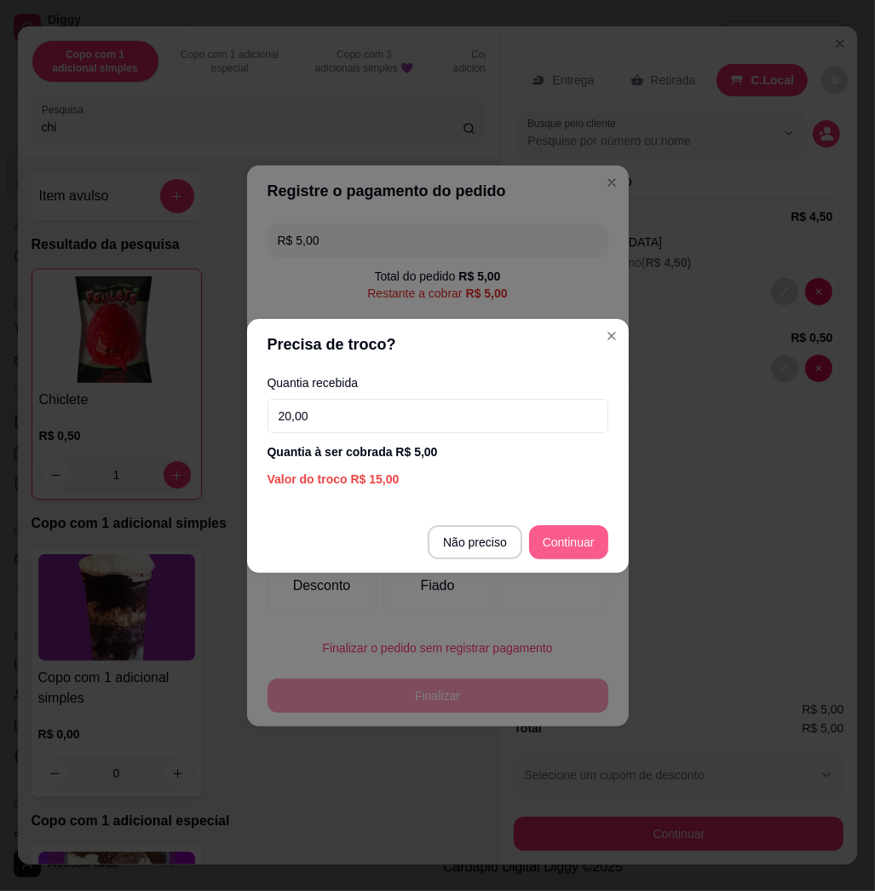
type input "20,00"
type input "R$ 0,00"
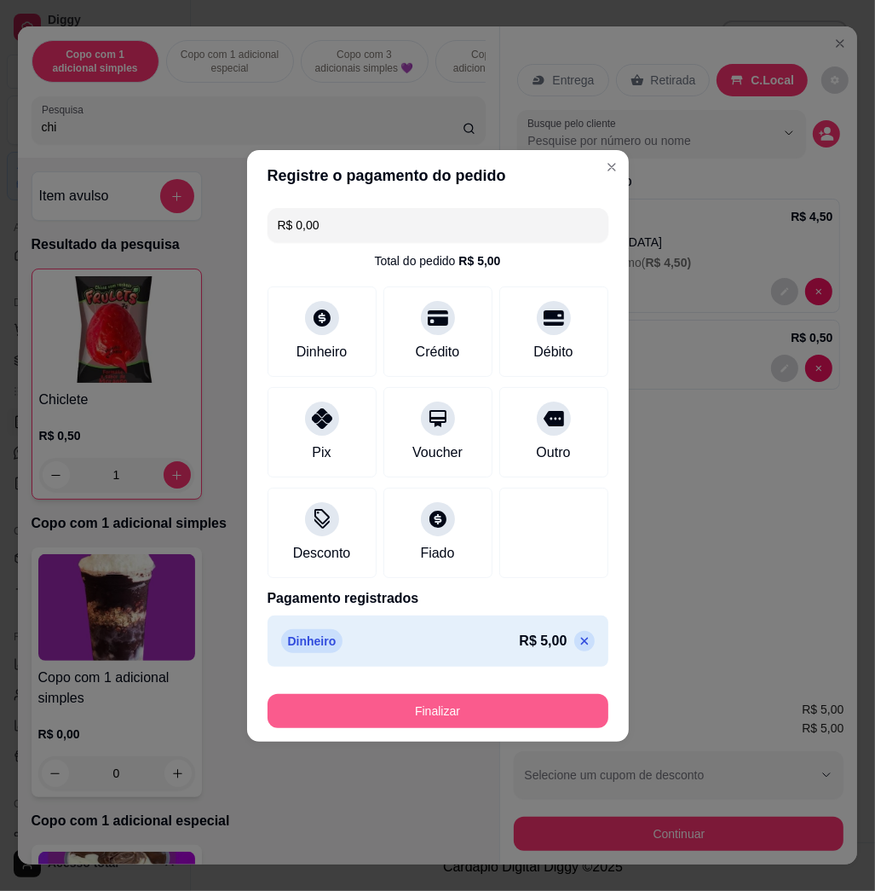
click at [532, 699] on button "Finalizar" at bounding box center [438, 711] width 341 height 34
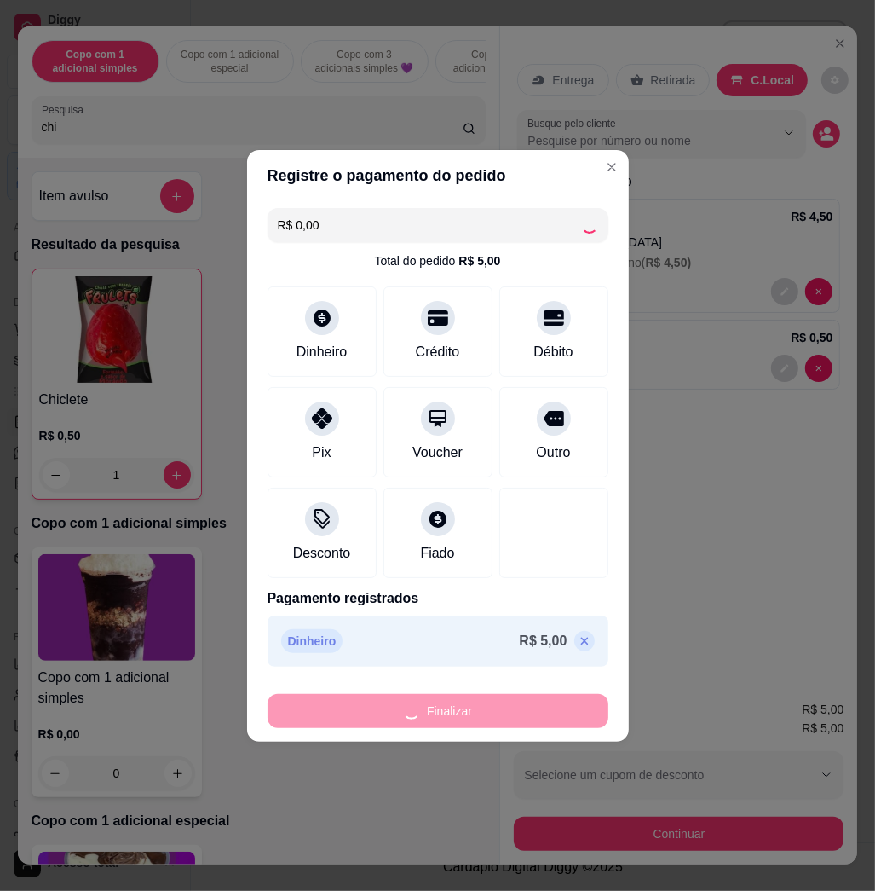
type input "0"
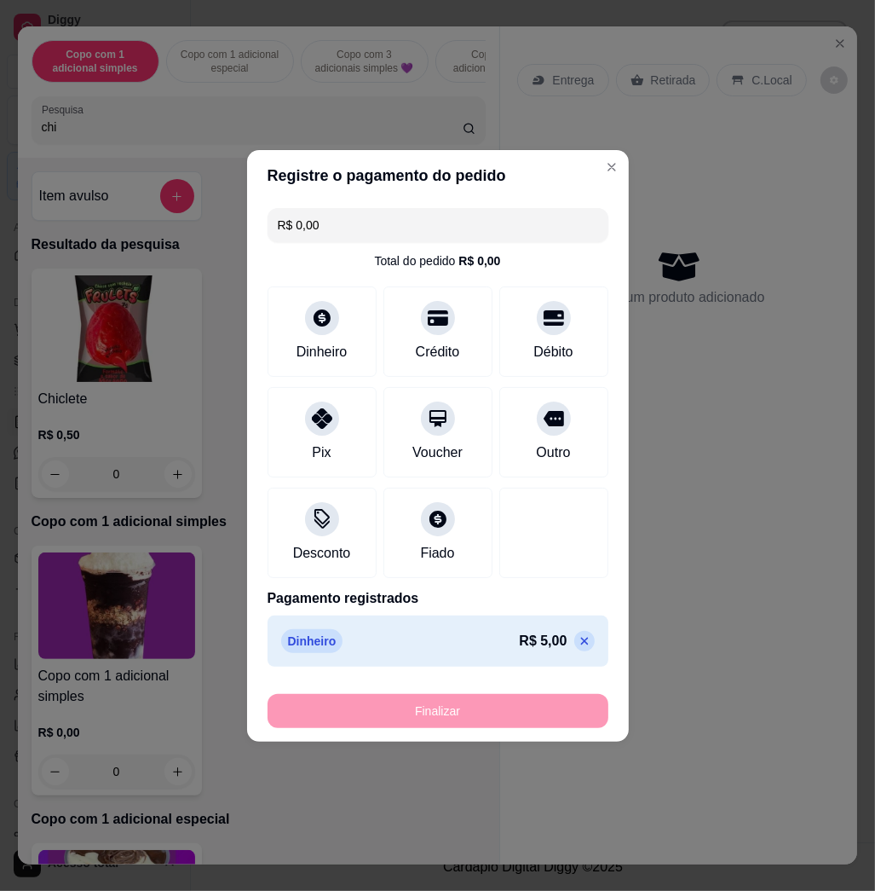
type input "-R$ 5,00"
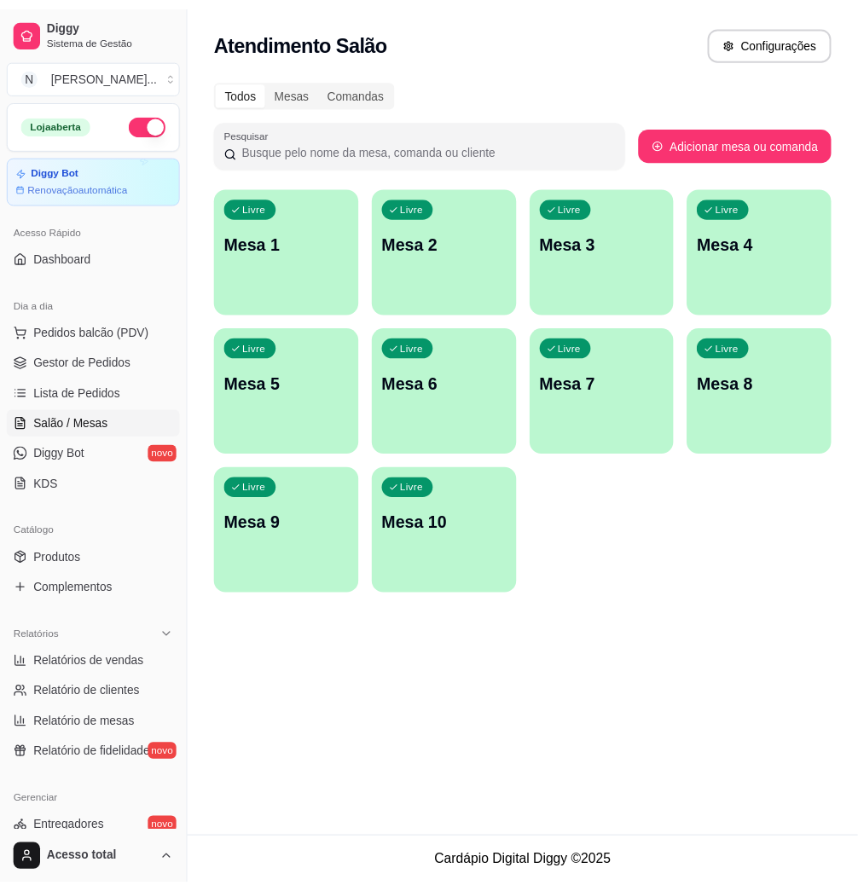
scroll to position [335, 0]
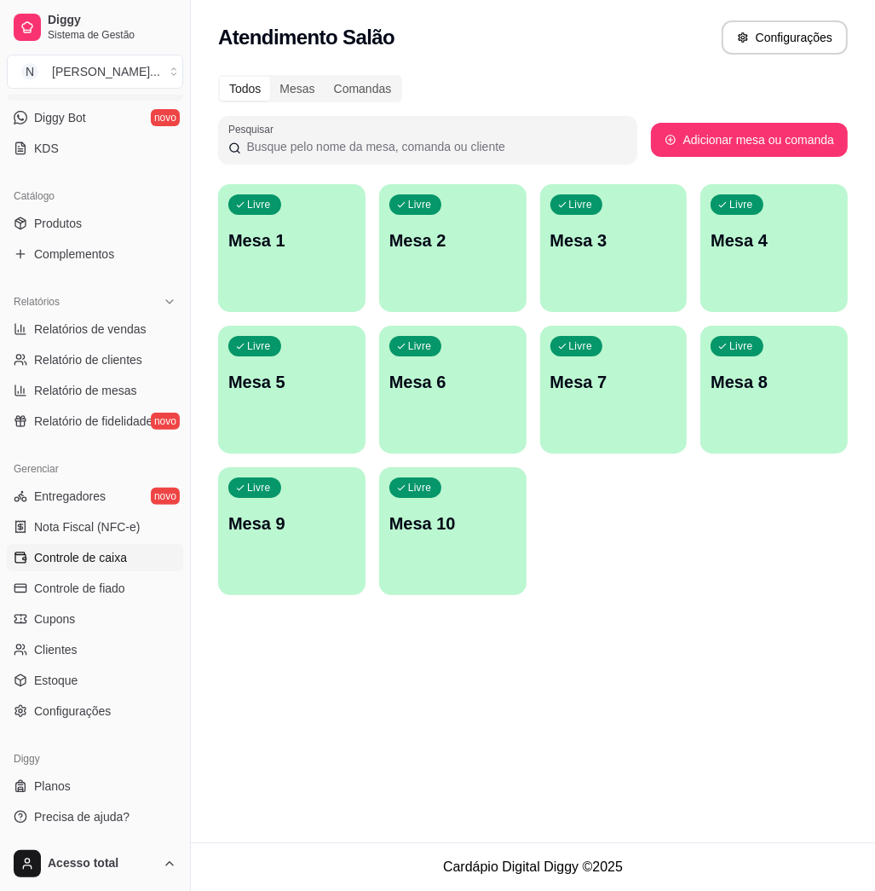
click at [115, 556] on span "Controle de caixa" at bounding box center [80, 557] width 93 height 17
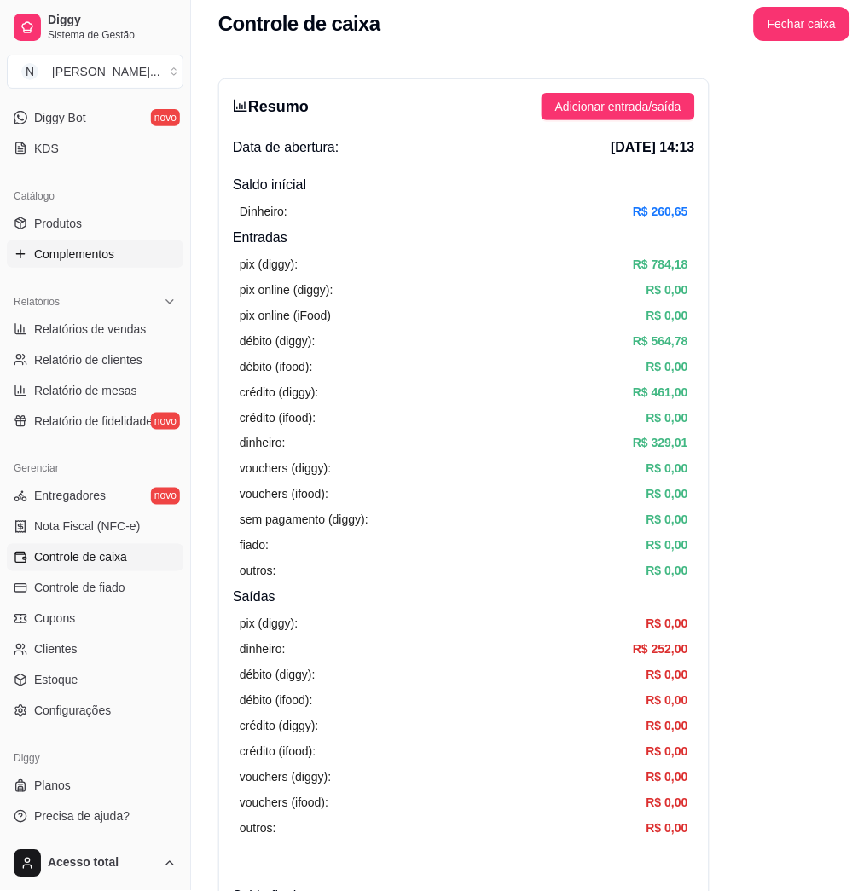
scroll to position [107, 0]
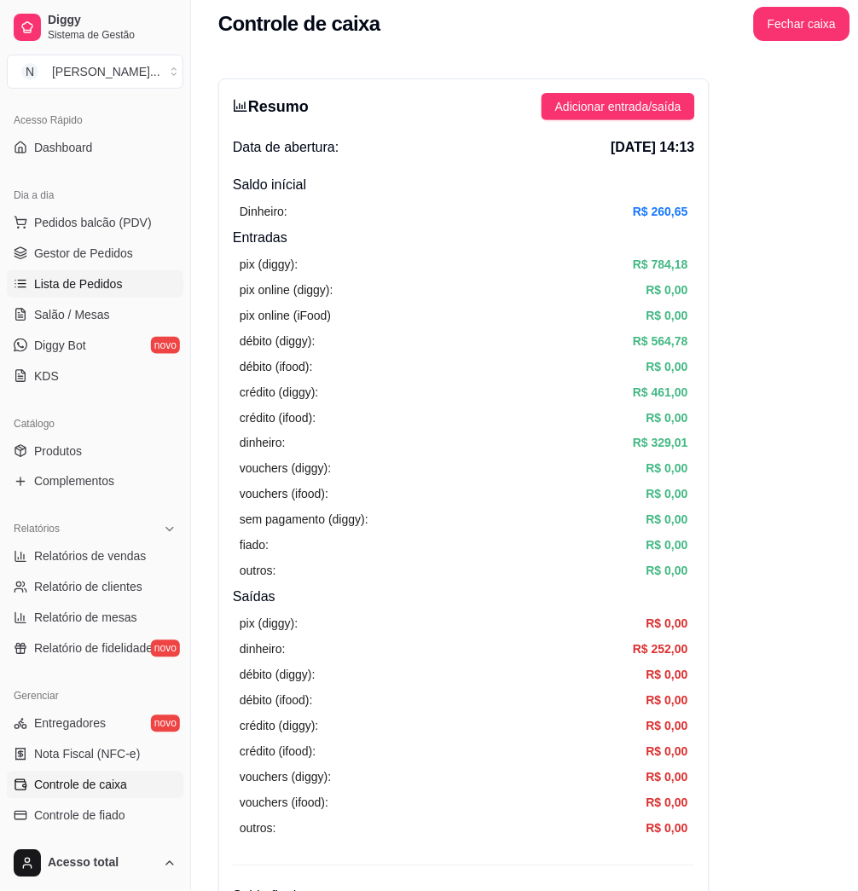
click at [99, 282] on span "Lista de Pedidos" at bounding box center [78, 283] width 89 height 17
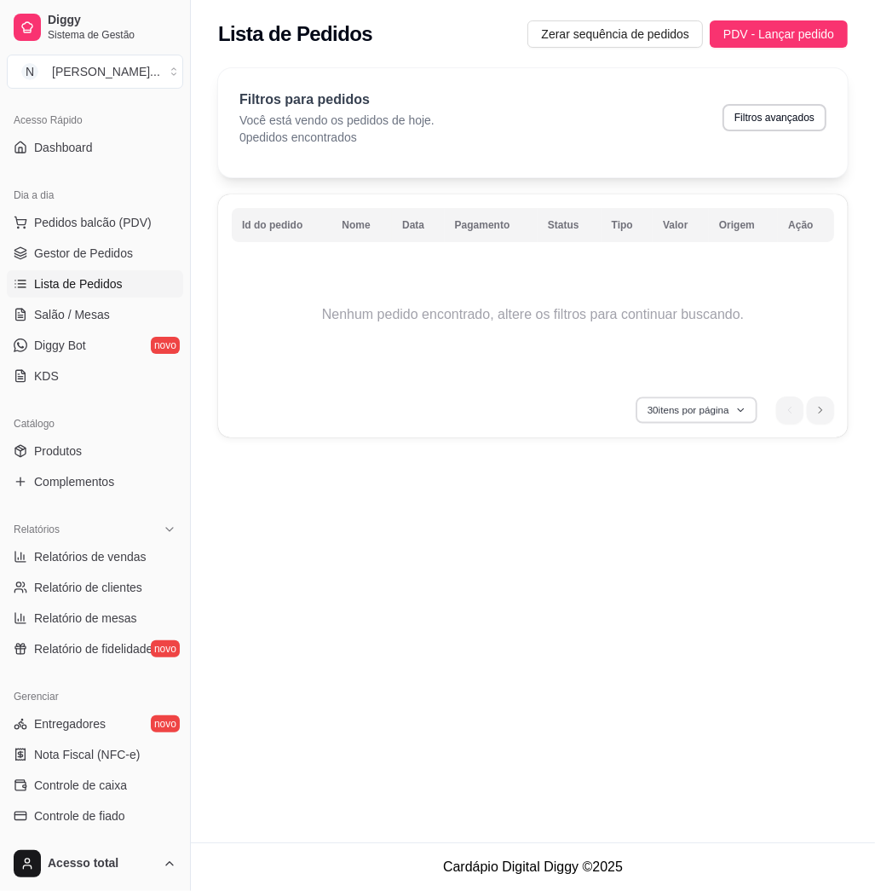
click at [746, 416] on button "30 itens por página" at bounding box center [696, 409] width 121 height 26
click at [675, 542] on span "50 pedidos" at bounding box center [694, 536] width 143 height 17
click at [292, 228] on th "Id do pedido" at bounding box center [282, 225] width 100 height 34
click at [103, 283] on span "Lista de Pedidos" at bounding box center [78, 283] width 89 height 17
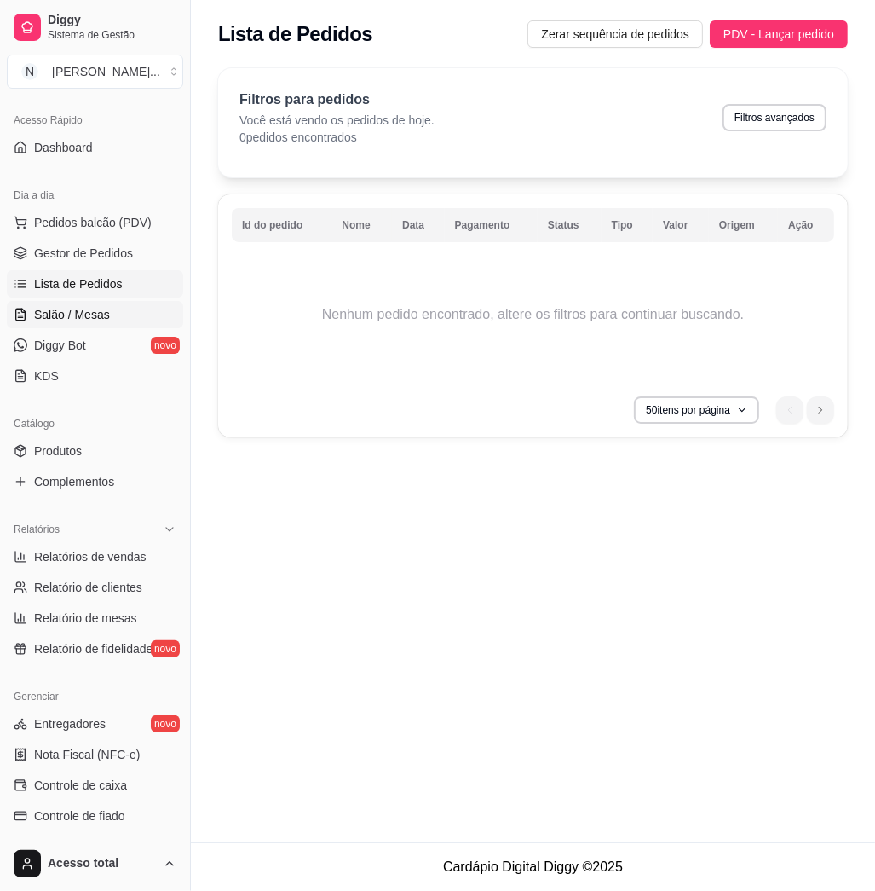
click at [85, 324] on link "Salão / Mesas" at bounding box center [95, 314] width 176 height 27
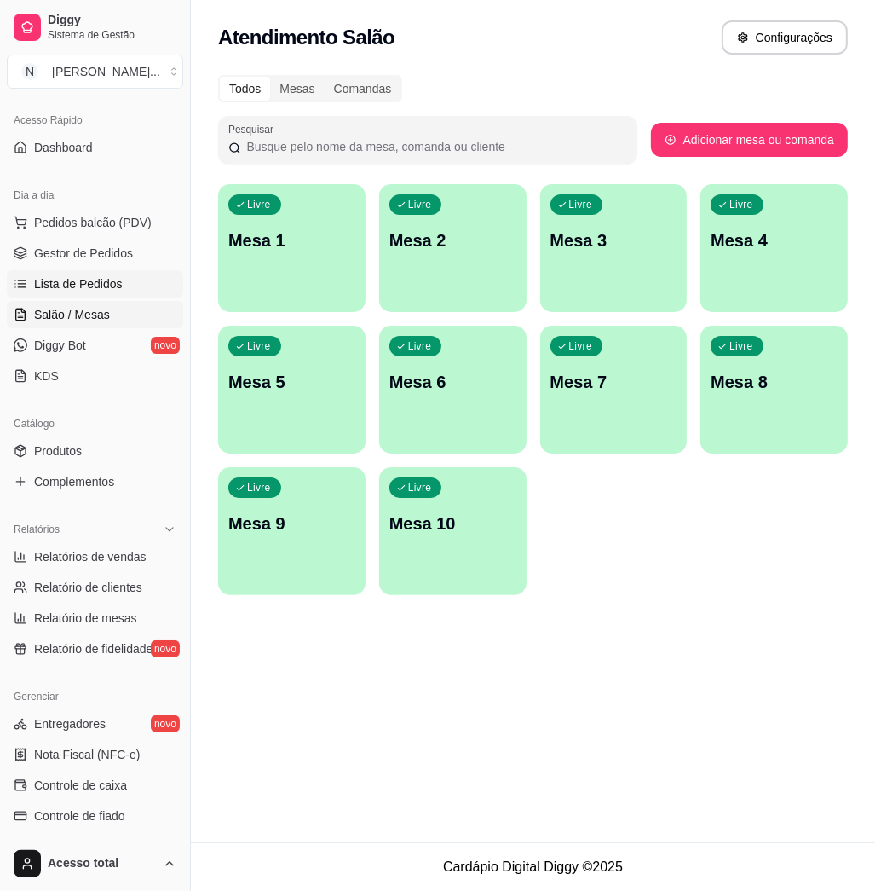
click at [91, 290] on span "Lista de Pedidos" at bounding box center [78, 283] width 89 height 17
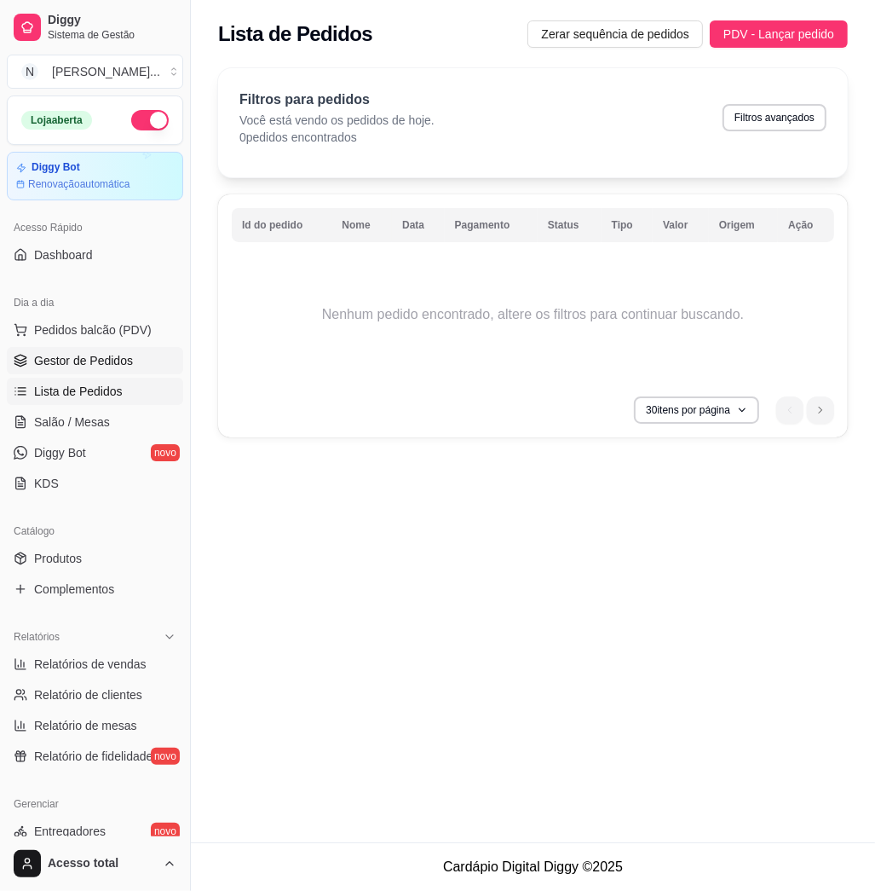
click at [101, 356] on span "Gestor de Pedidos" at bounding box center [83, 360] width 99 height 17
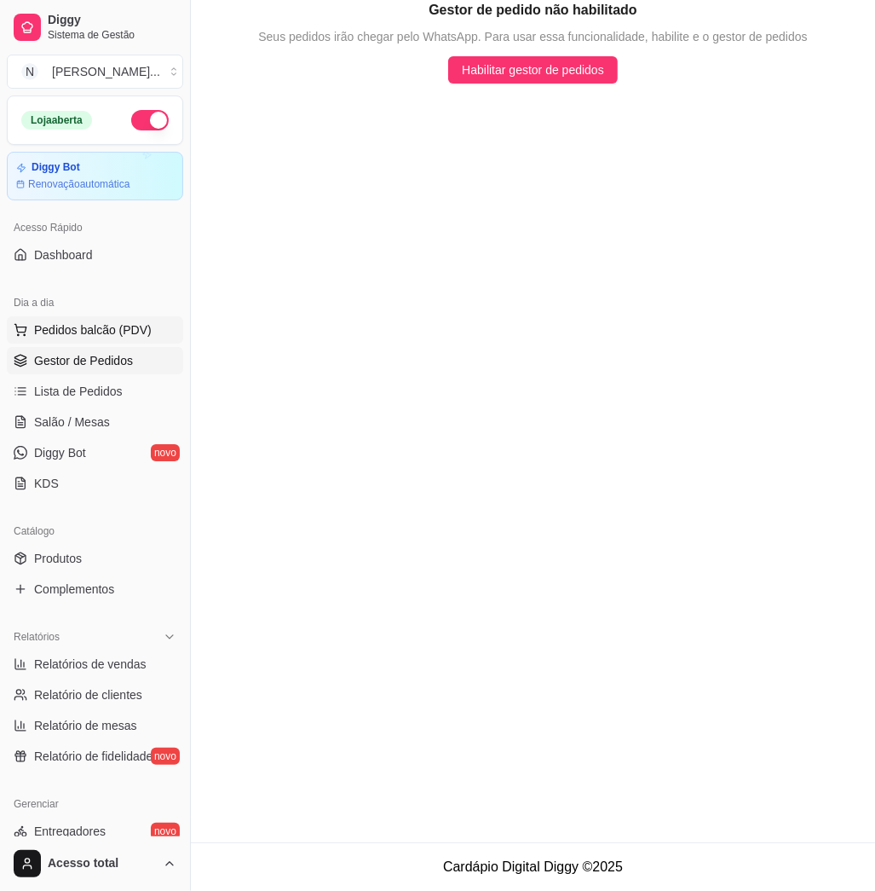
click at [113, 327] on span "Pedidos balcão (PDV)" at bounding box center [93, 329] width 118 height 17
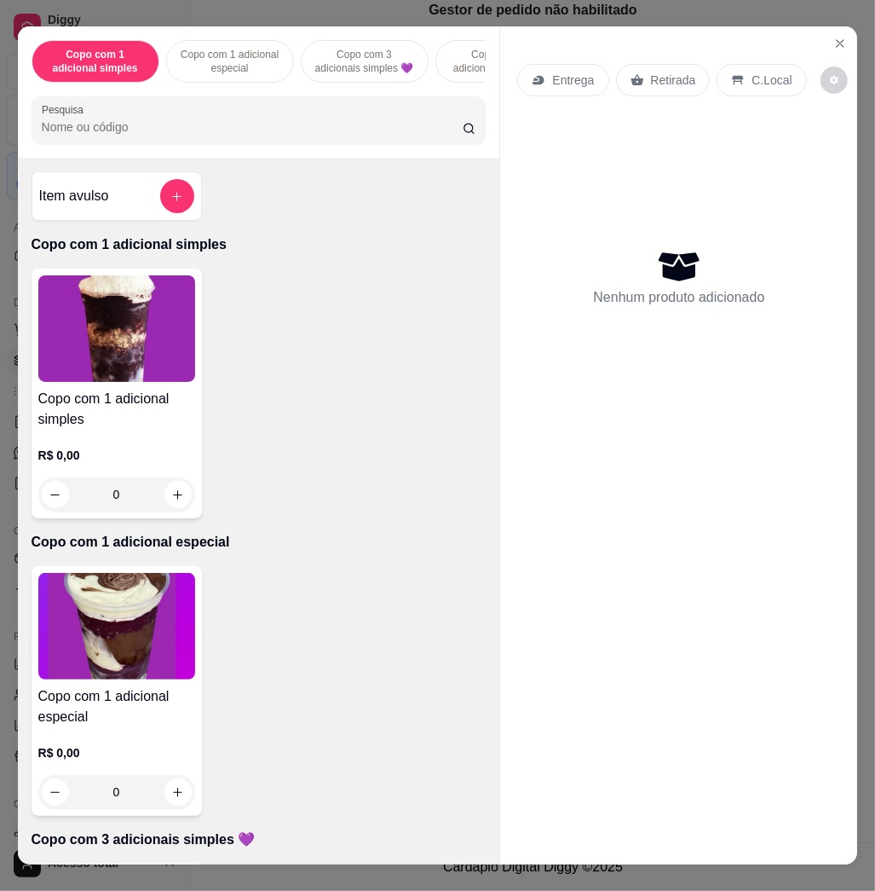
click at [813, 34] on div "Entrega Retirada C.Local Nenhum produto adicionado" at bounding box center [678, 431] width 357 height 810
click at [818, 34] on section "Copo com 1 adicional simples Copo com 1 adicional especial Copo com 3 adicionai…" at bounding box center [438, 444] width 840 height 837
click at [827, 36] on button "Close" at bounding box center [840, 43] width 27 height 27
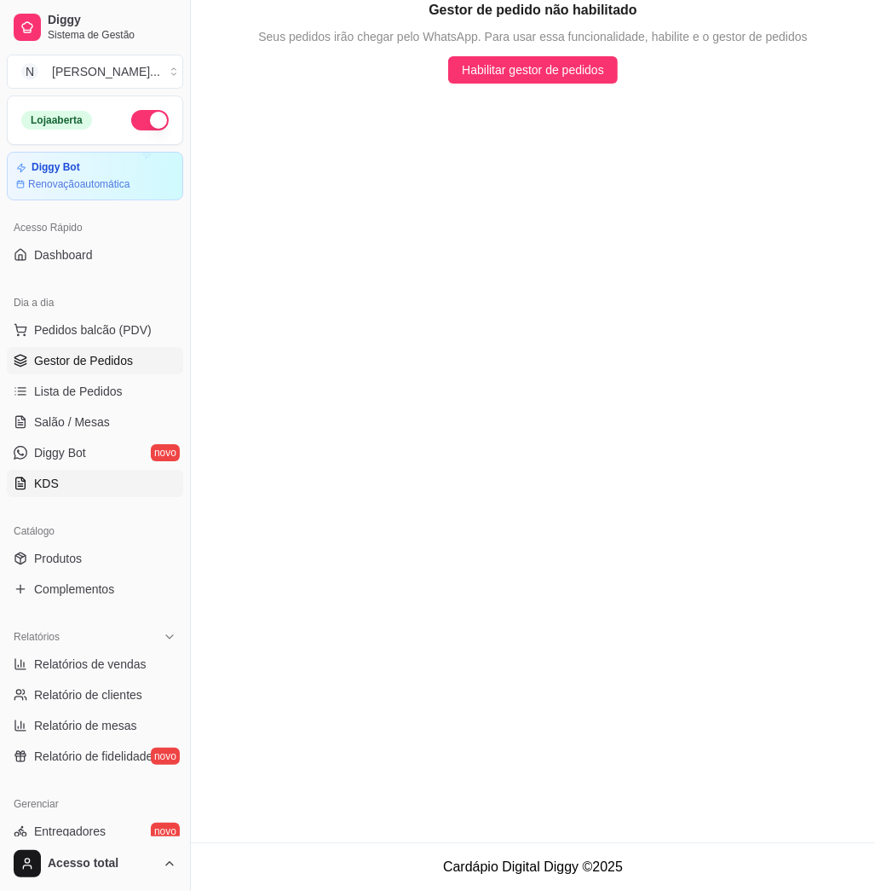
drag, startPoint x: 75, startPoint y: 395, endPoint x: 84, endPoint y: 482, distance: 88.2
click at [75, 397] on span "Lista de Pedidos" at bounding box center [78, 391] width 89 height 17
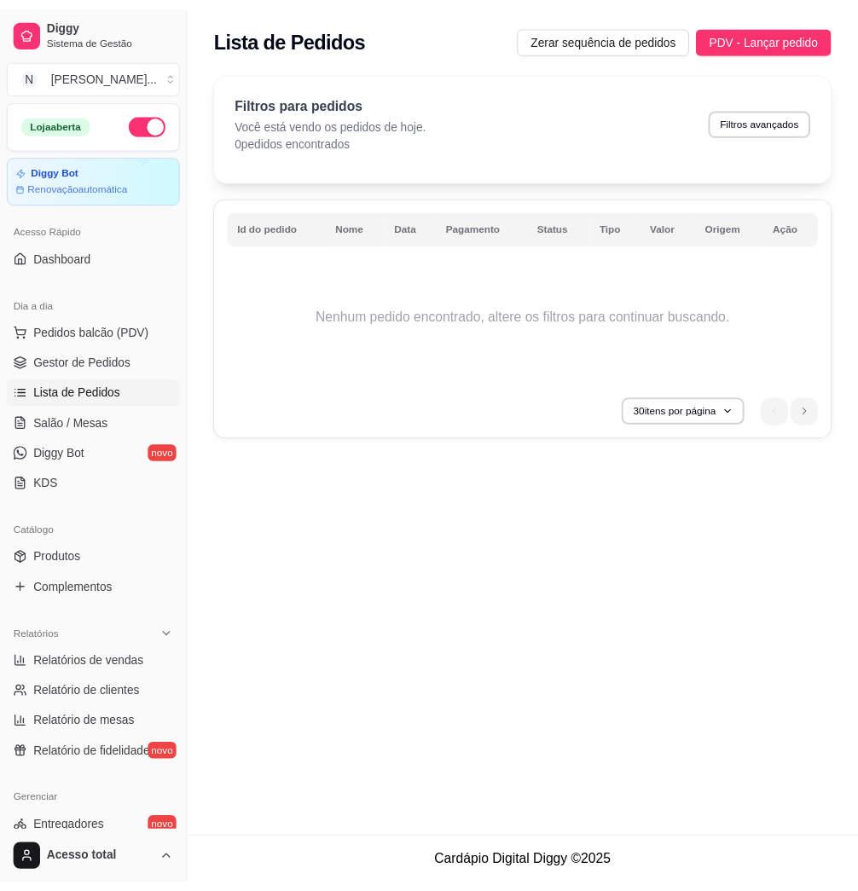
scroll to position [227, 0]
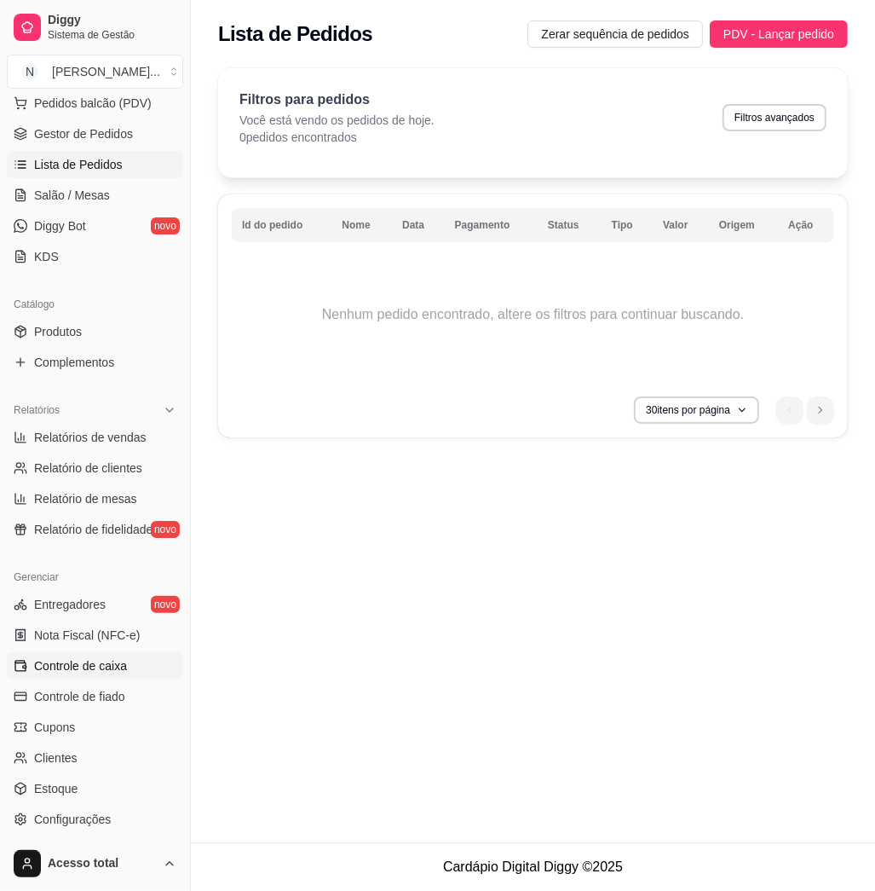
click at [117, 665] on span "Controle de caixa" at bounding box center [80, 665] width 93 height 17
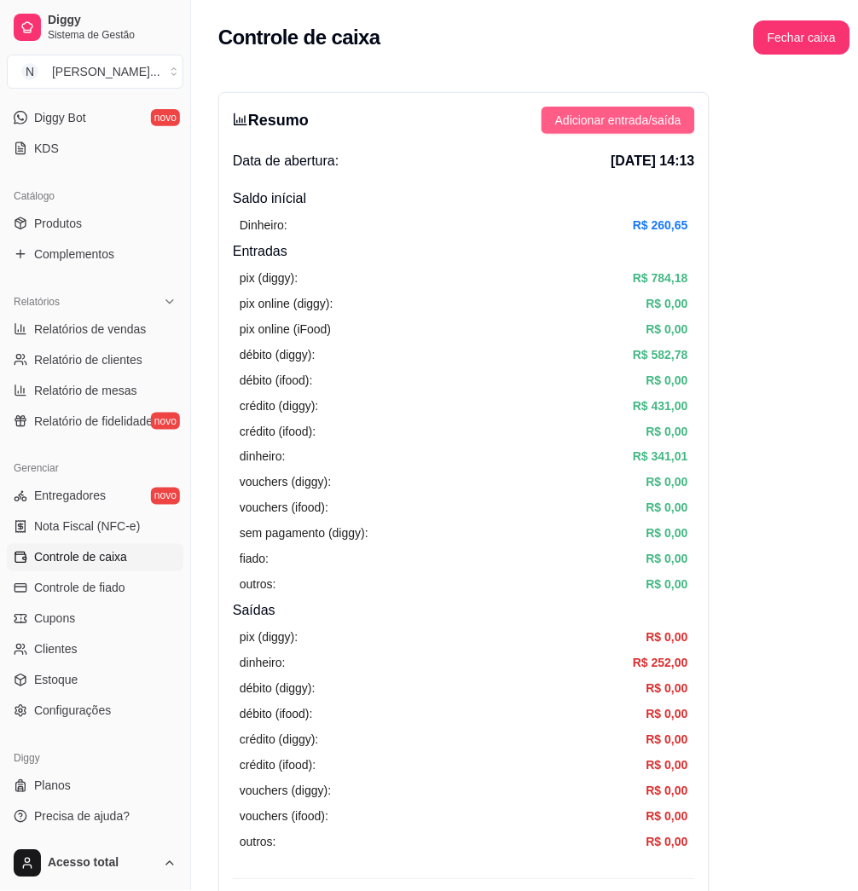
click at [624, 124] on span "Adicionar entrada/saída" at bounding box center [618, 120] width 126 height 19
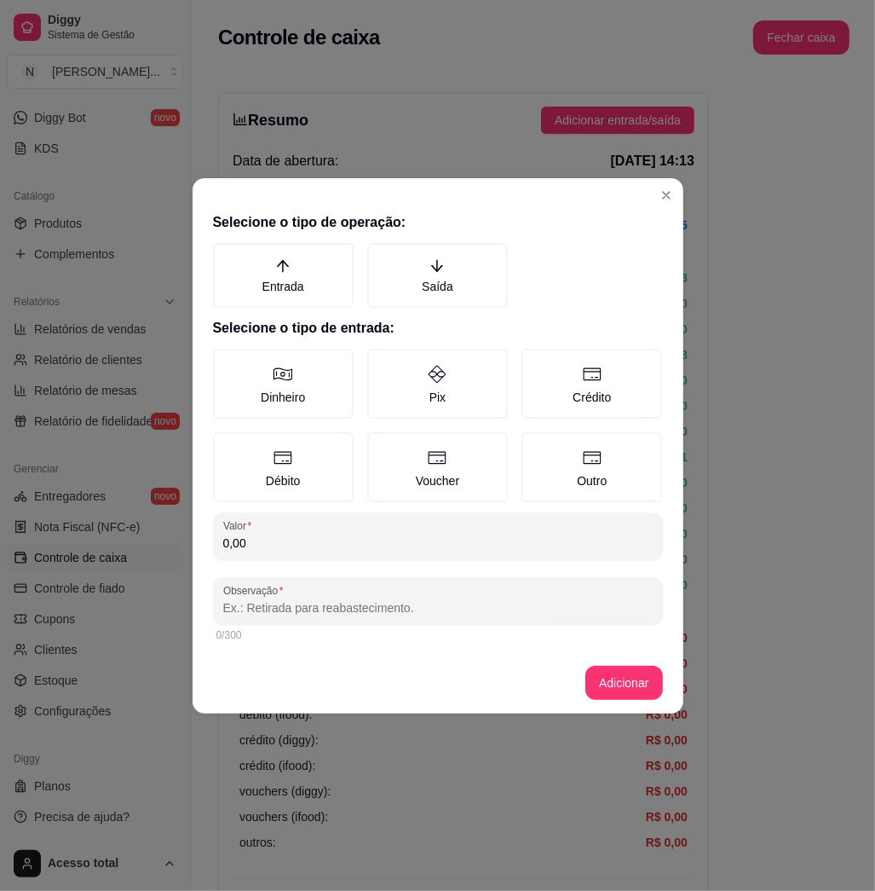
click at [412, 223] on h2 "Selecione o tipo de operação:" at bounding box center [438, 222] width 450 height 20
click at [436, 274] on label "Saída" at bounding box center [437, 275] width 141 height 65
click at [380, 256] on button "Saída" at bounding box center [374, 249] width 14 height 14
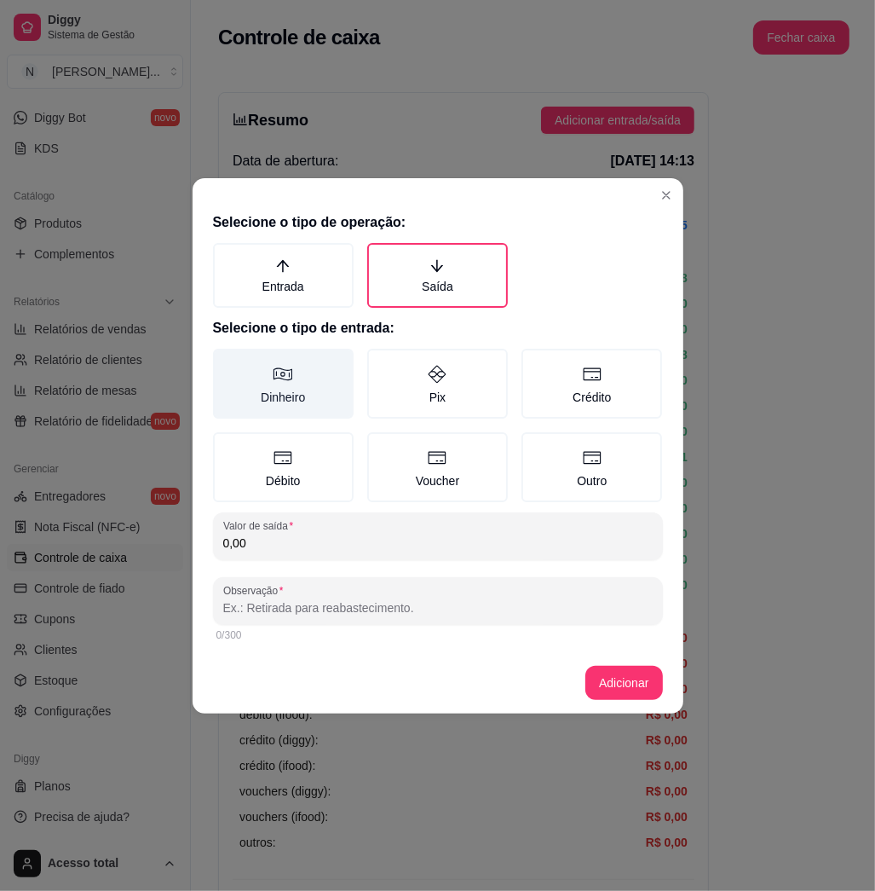
click at [232, 401] on label "Dinheiro" at bounding box center [283, 384] width 141 height 70
click at [226, 361] on button "Dinheiro" at bounding box center [219, 355] width 14 height 14
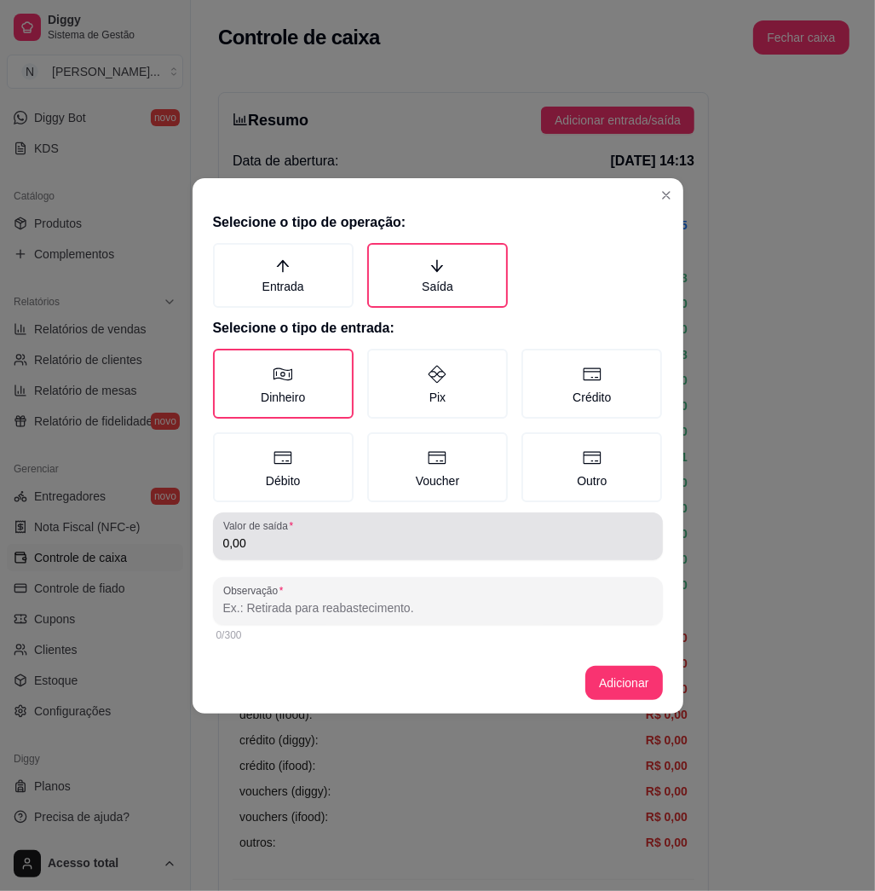
click at [304, 539] on input "0,00" at bounding box center [438, 542] width 430 height 17
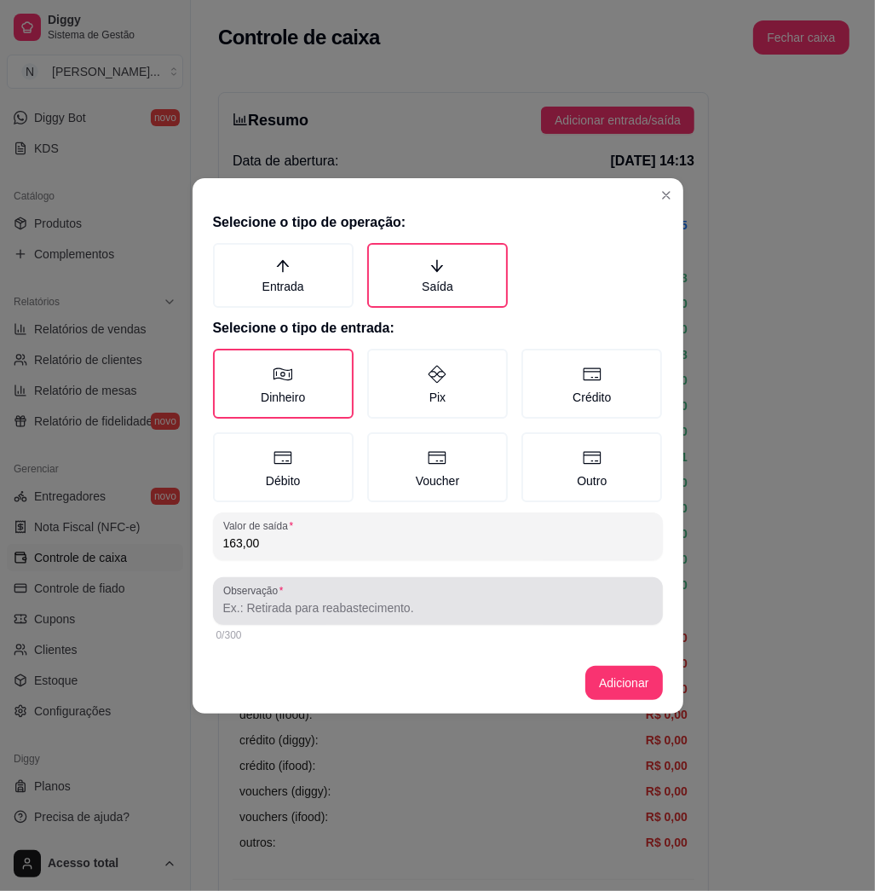
type input "163,00"
click at [292, 595] on div at bounding box center [438, 601] width 430 height 34
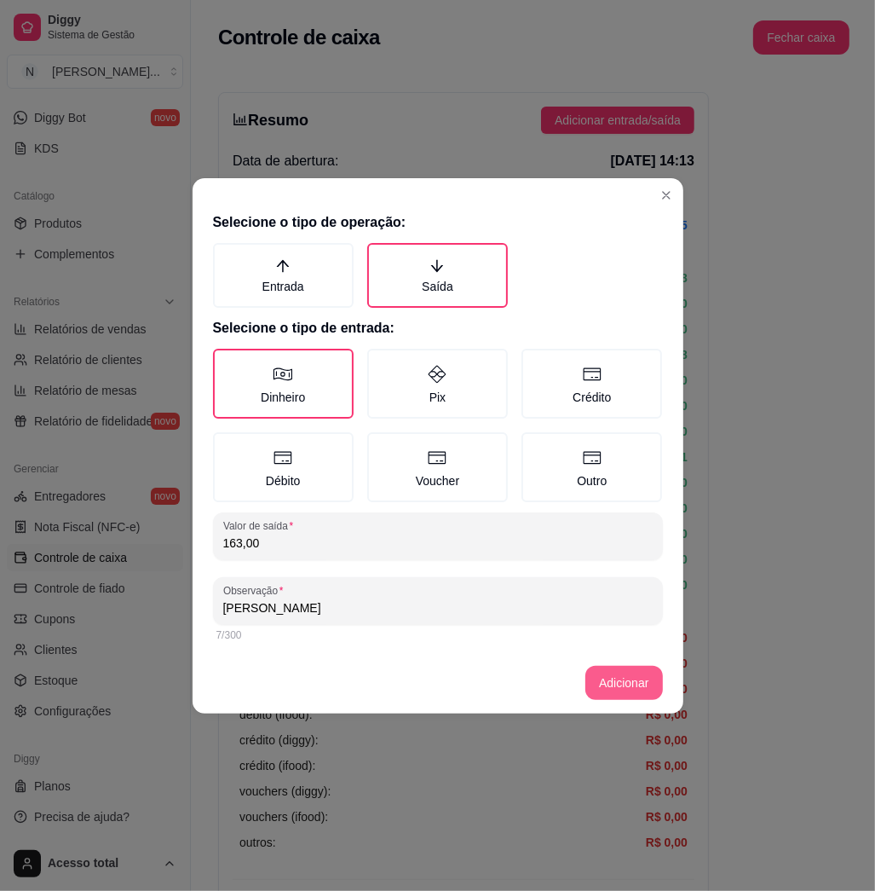
type input "[PERSON_NAME]"
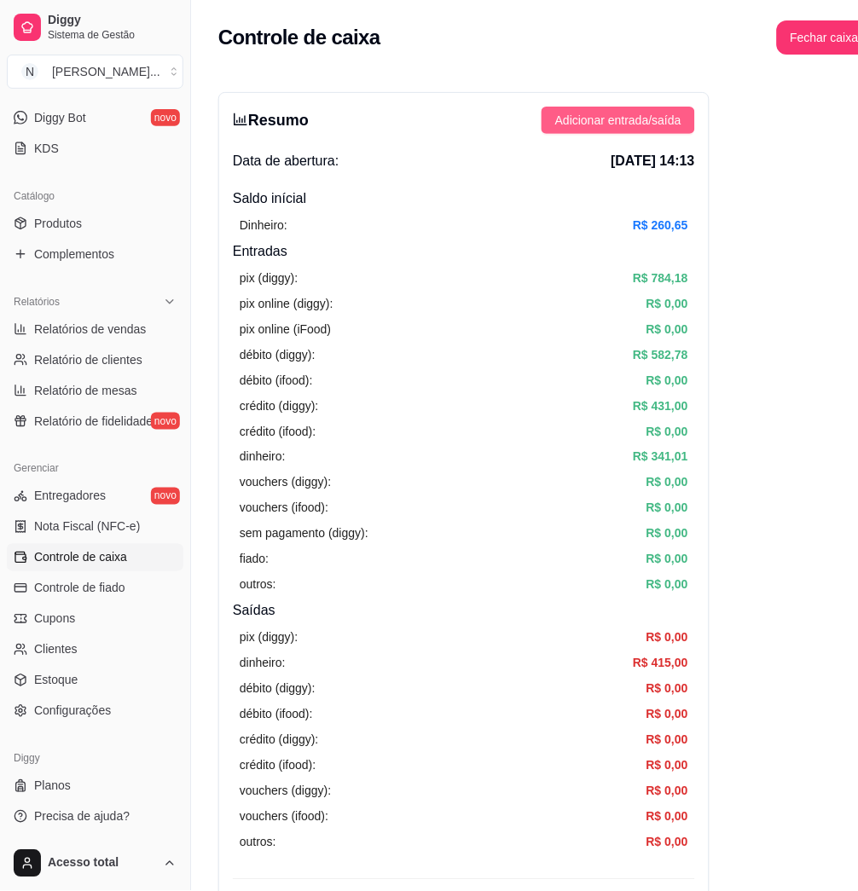
click at [657, 132] on div "Resumo Adicionar entrada/saída Data de abertura: [DATE] 14:13 Saldo inícial Din…" at bounding box center [463, 542] width 491 height 901
drag, startPoint x: 657, startPoint y: 132, endPoint x: 655, endPoint y: 113, distance: 18.8
click at [655, 113] on span "Adicionar entrada/saída" at bounding box center [618, 120] width 126 height 19
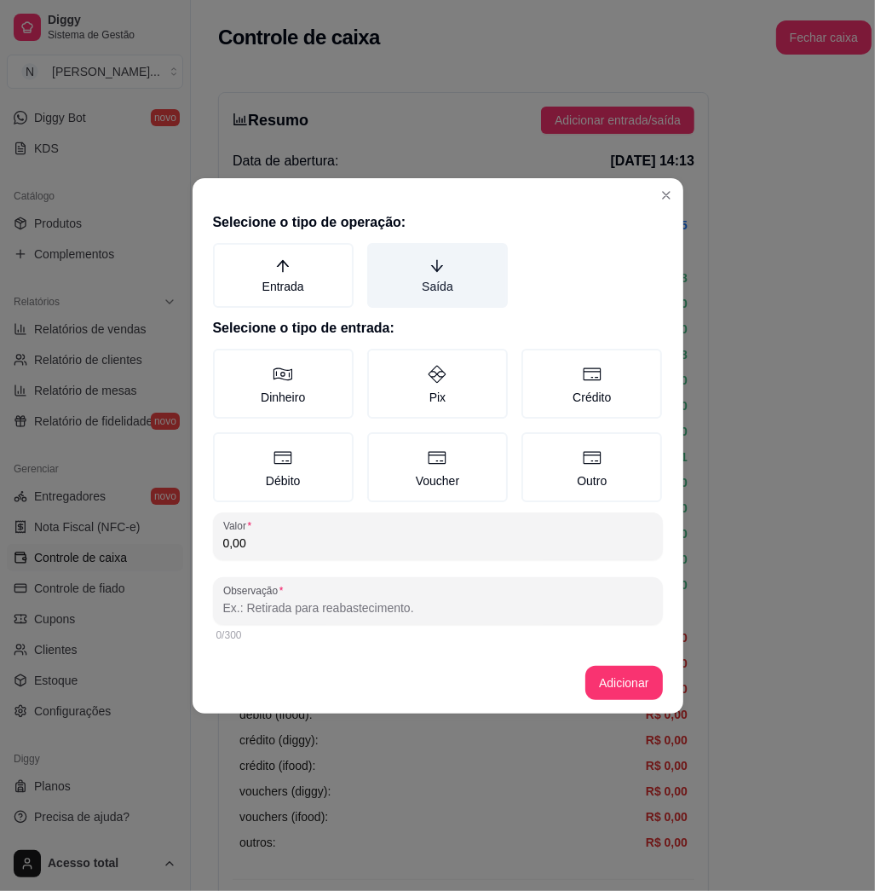
click at [465, 298] on label "Saída" at bounding box center [437, 275] width 141 height 65
click at [380, 256] on button "Saída" at bounding box center [374, 249] width 14 height 14
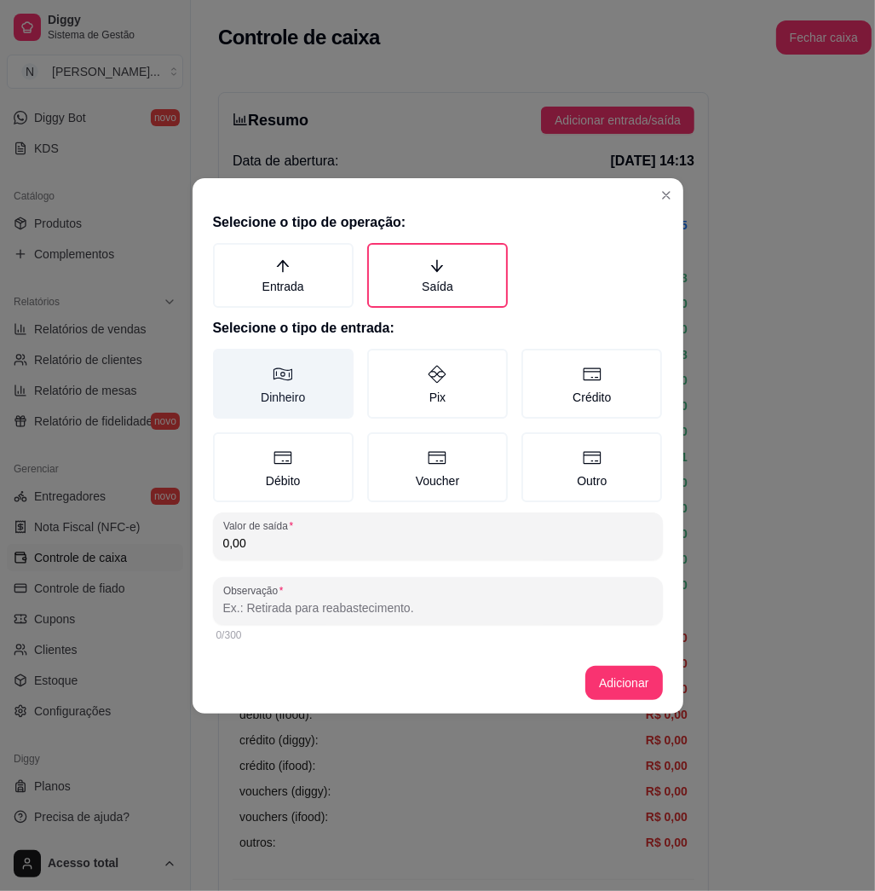
click at [310, 390] on label "Dinheiro" at bounding box center [283, 384] width 141 height 70
click at [226, 361] on button "Dinheiro" at bounding box center [219, 355] width 14 height 14
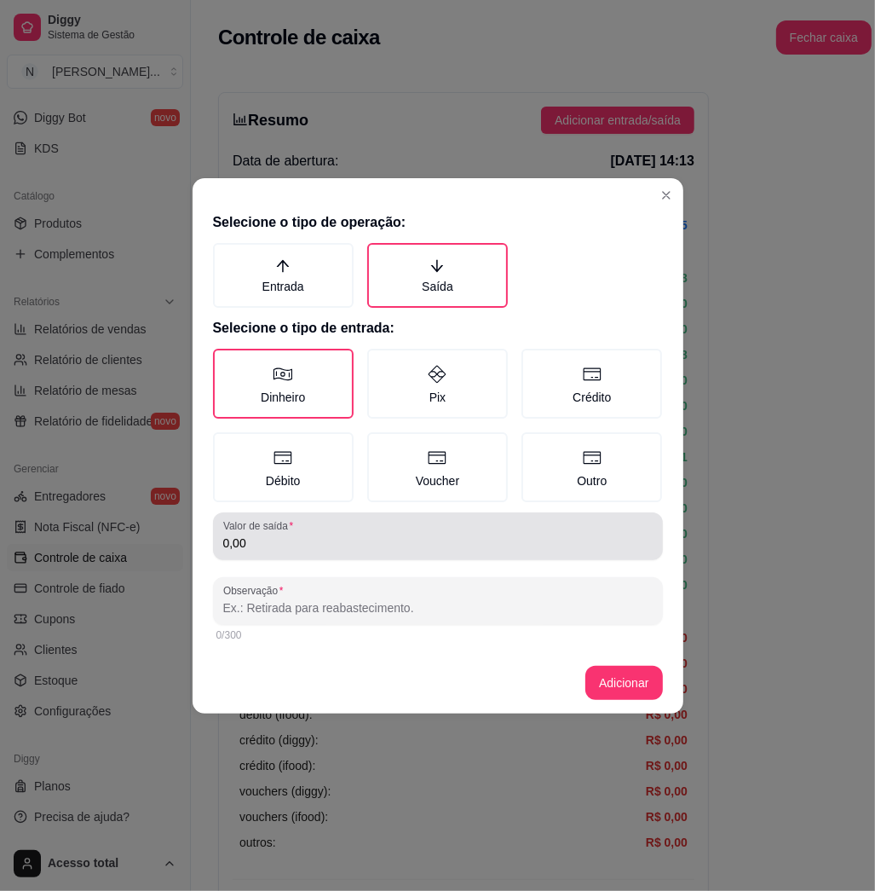
click at [361, 536] on input "0,00" at bounding box center [438, 542] width 430 height 17
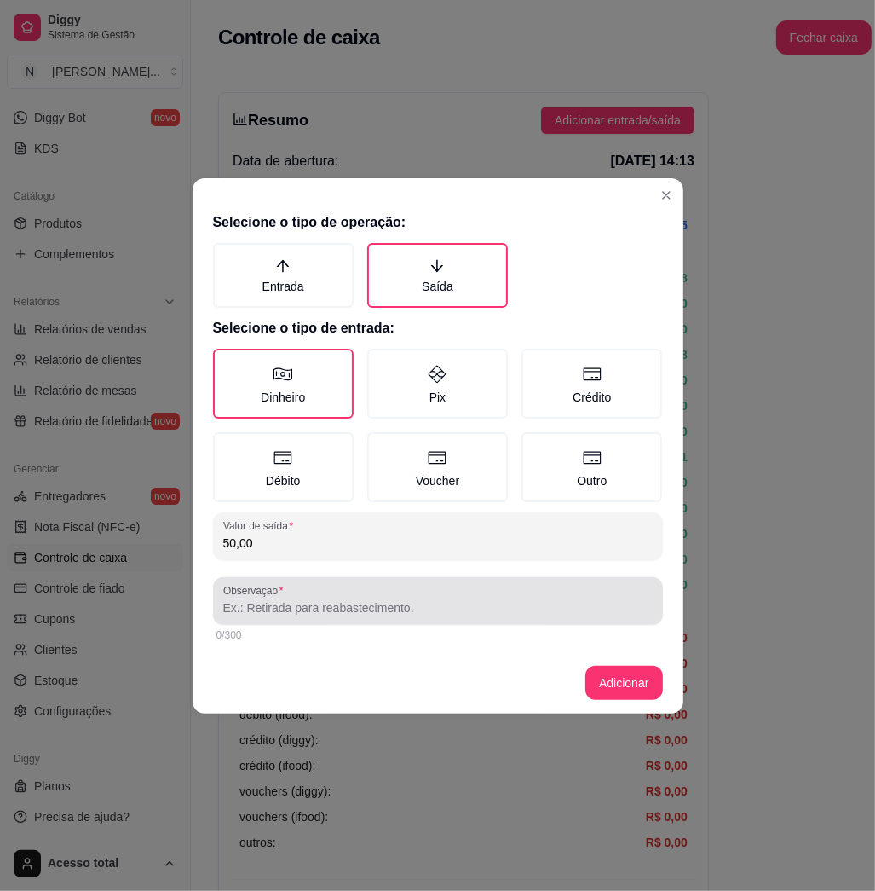
type input "50,00"
click at [359, 586] on div at bounding box center [438, 601] width 430 height 34
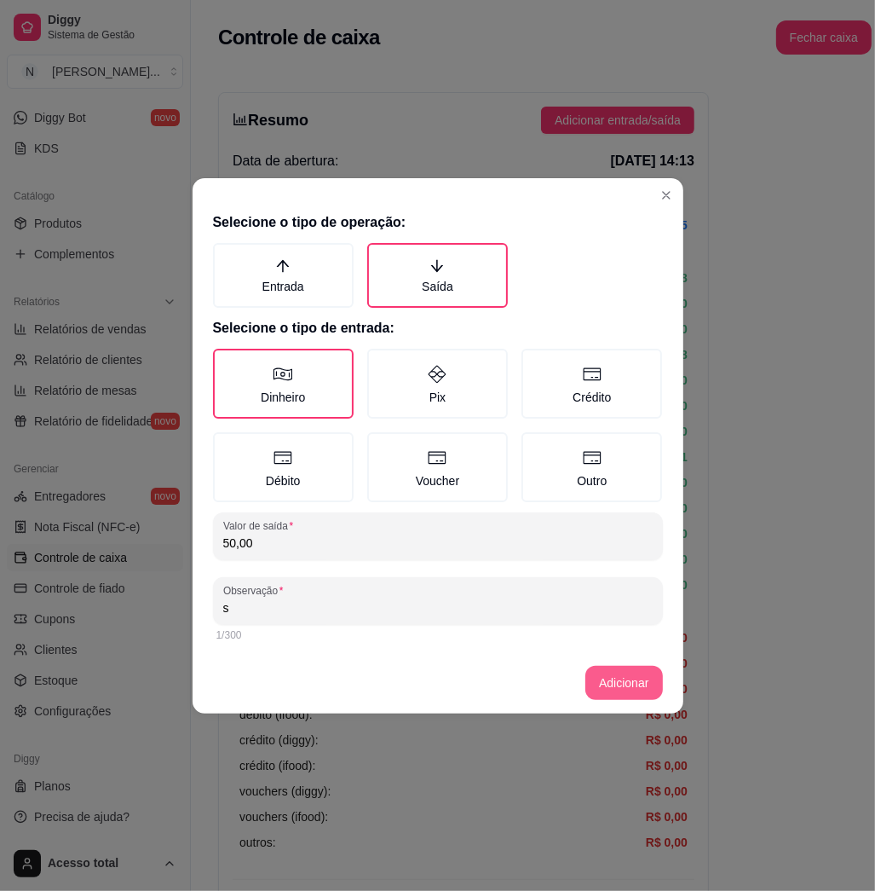
type input "s"
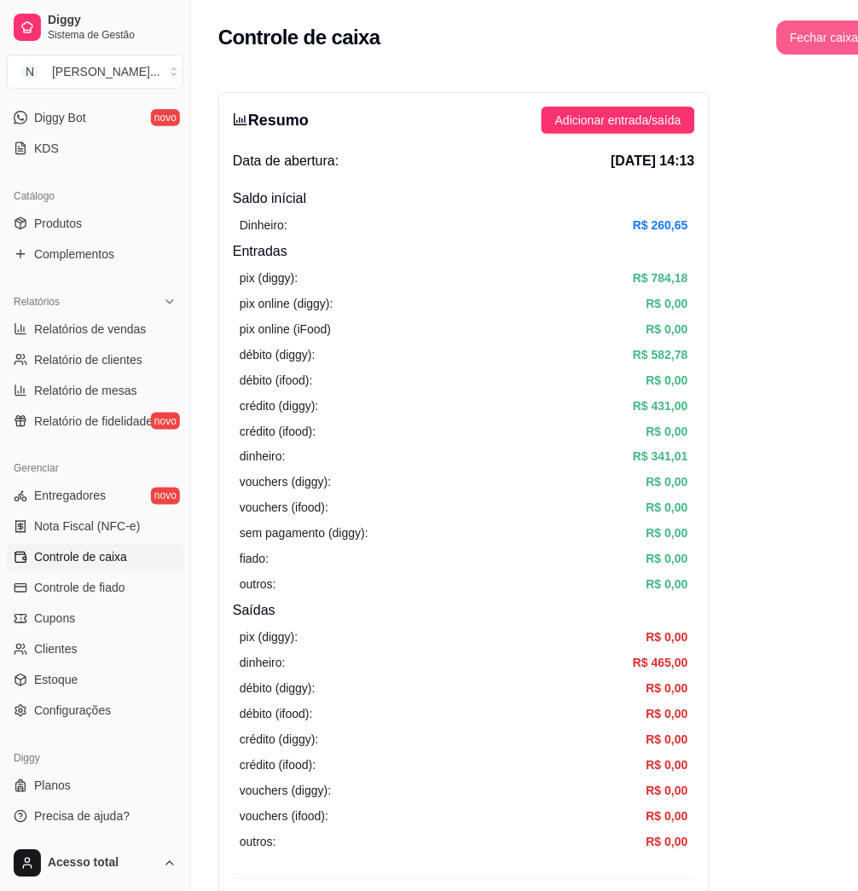
click at [793, 36] on button "Fechar caixa" at bounding box center [824, 37] width 95 height 34
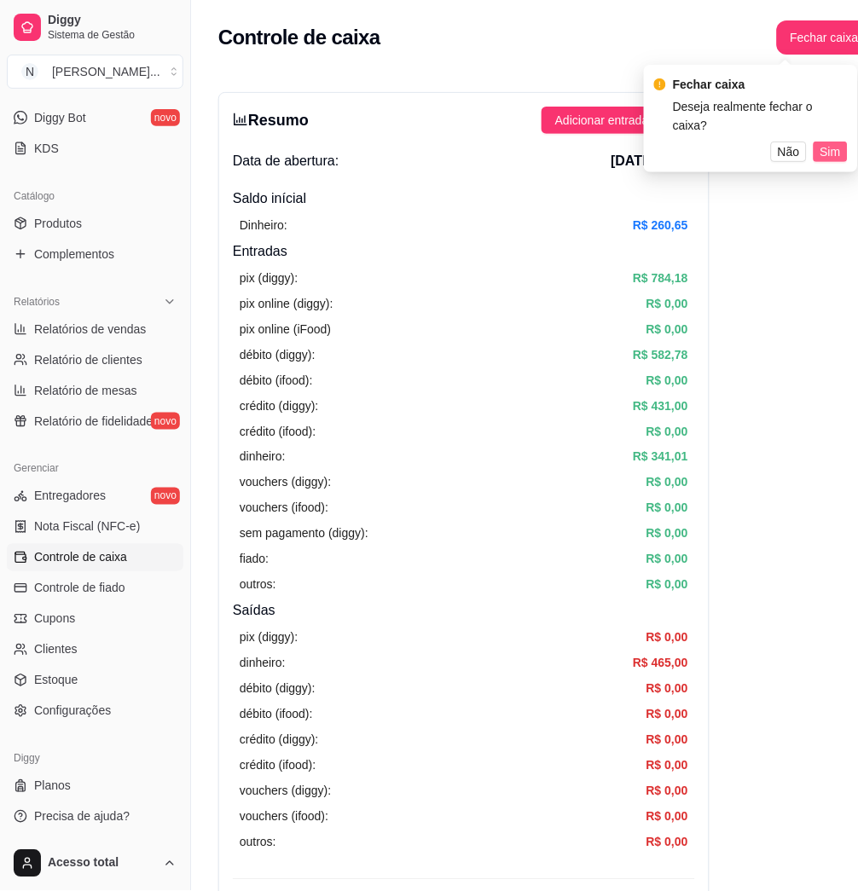
click at [840, 142] on span "Sim" at bounding box center [830, 151] width 20 height 19
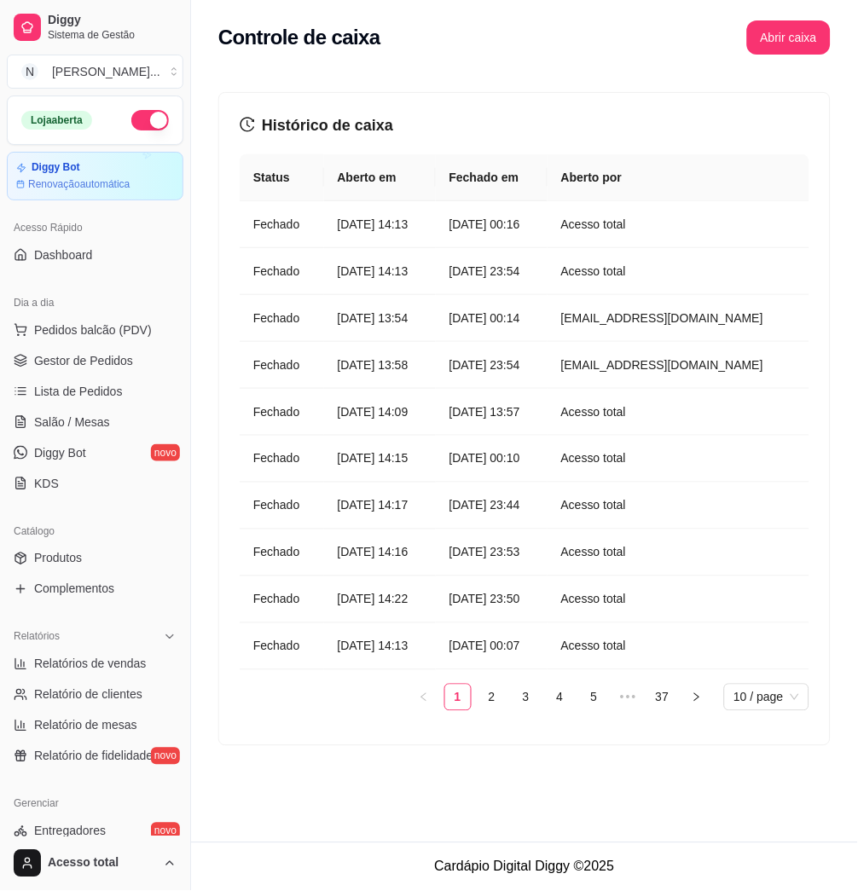
click at [101, 376] on ul "Pedidos balcão (PDV) Gestor de Pedidos Lista de Pedidos Salão / Mesas Diggy Bot…" at bounding box center [95, 406] width 176 height 181
click at [113, 389] on span "Lista de Pedidos" at bounding box center [78, 391] width 89 height 17
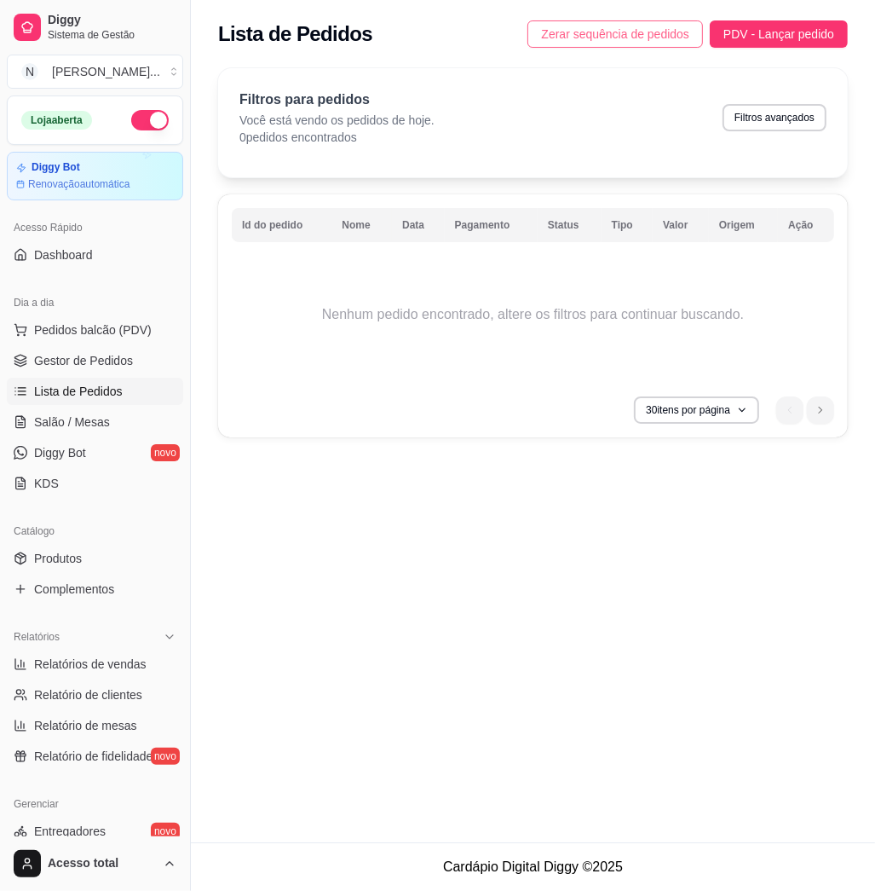
drag, startPoint x: 690, startPoint y: 37, endPoint x: 680, endPoint y: 39, distance: 9.7
click at [684, 38] on span "Zerar sequência de pedidos" at bounding box center [615, 34] width 148 height 19
